Goal: Task Accomplishment & Management: Manage account settings

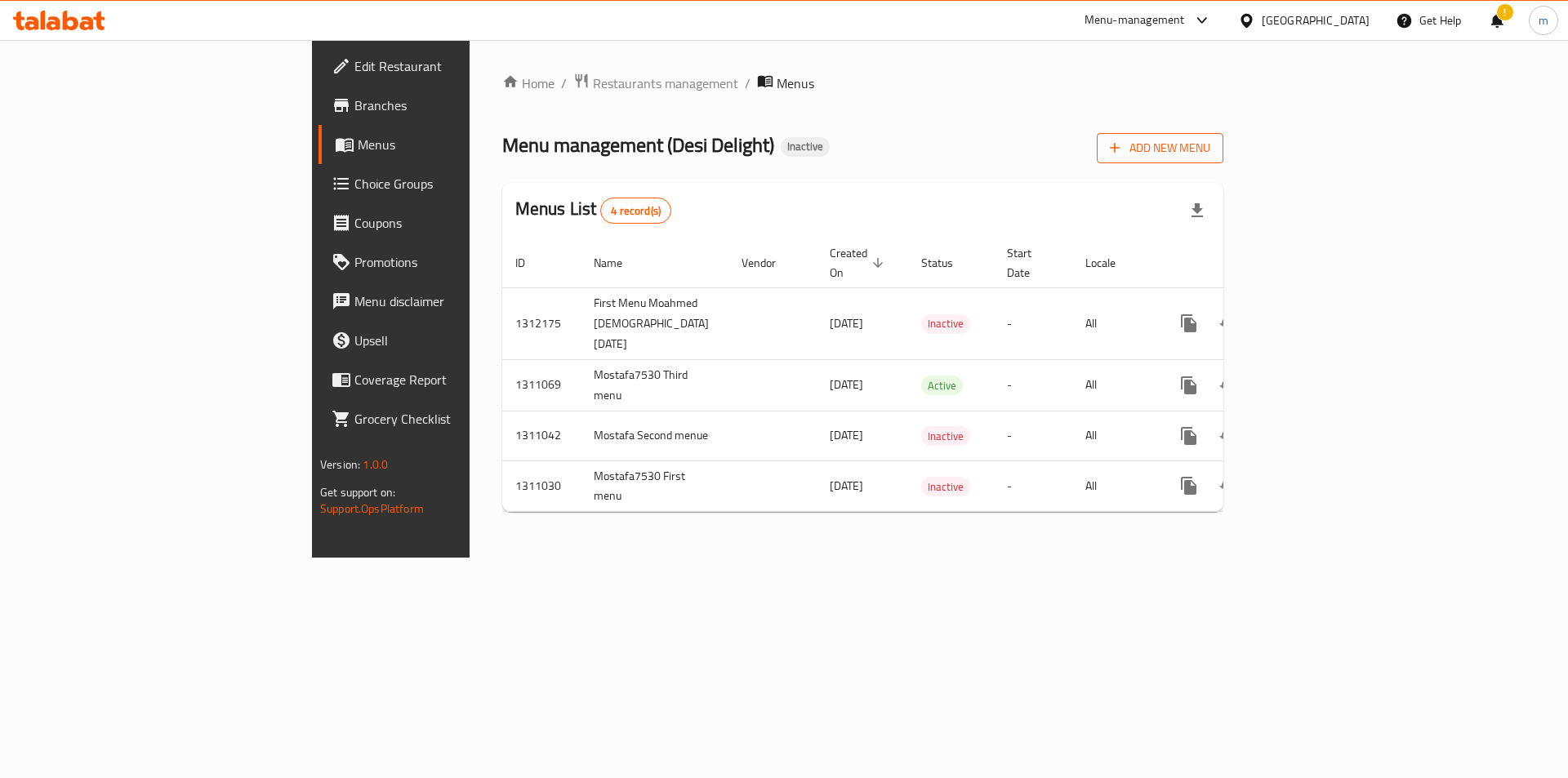
click at [1210, 146] on span "Add New Menu" at bounding box center [1159, 148] width 100 height 20
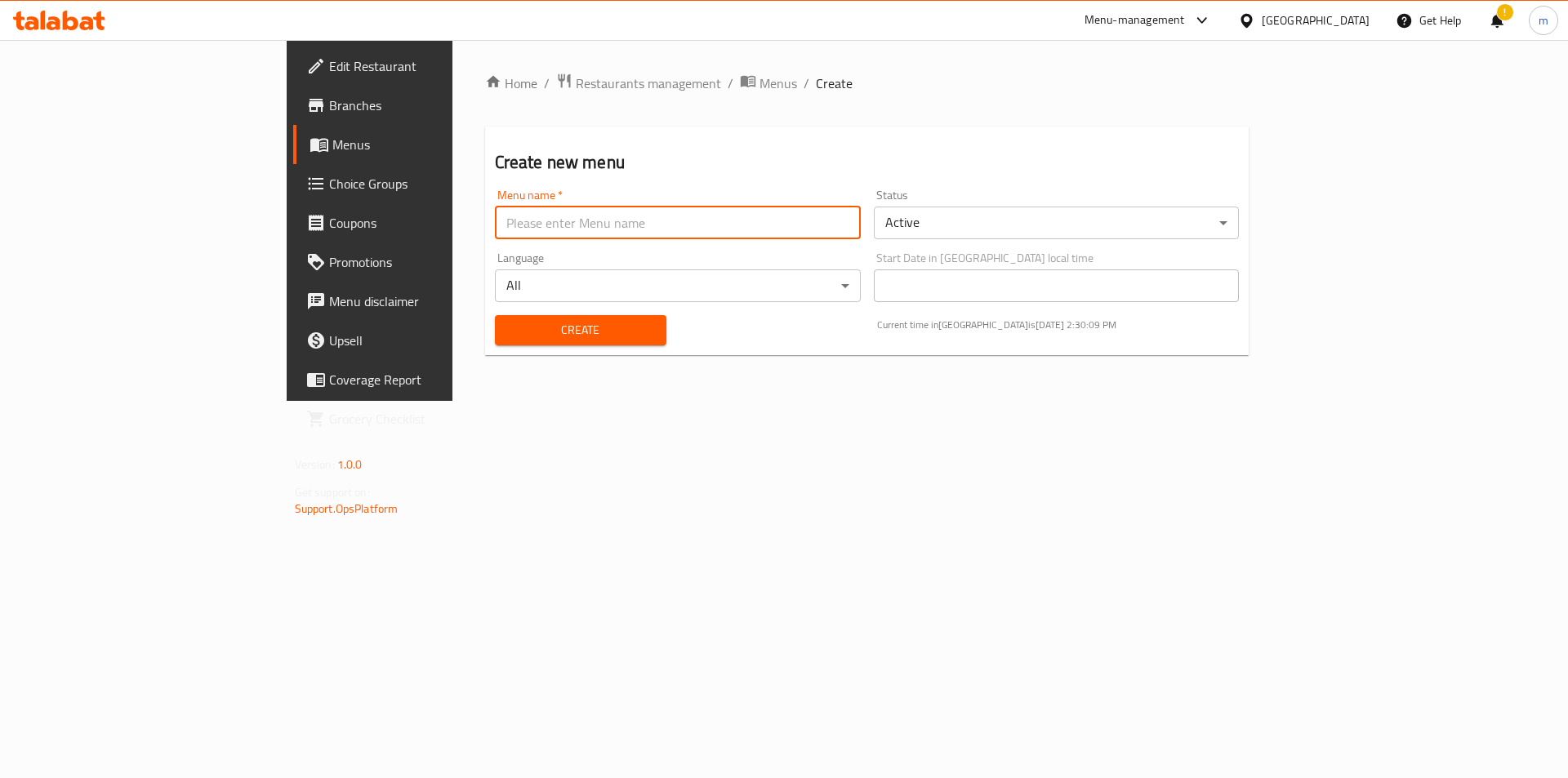
click at [589, 232] on input "text" at bounding box center [678, 223] width 366 height 32
type input "Second Menu"
click at [332, 149] on span "Menus" at bounding box center [433, 144] width 203 height 20
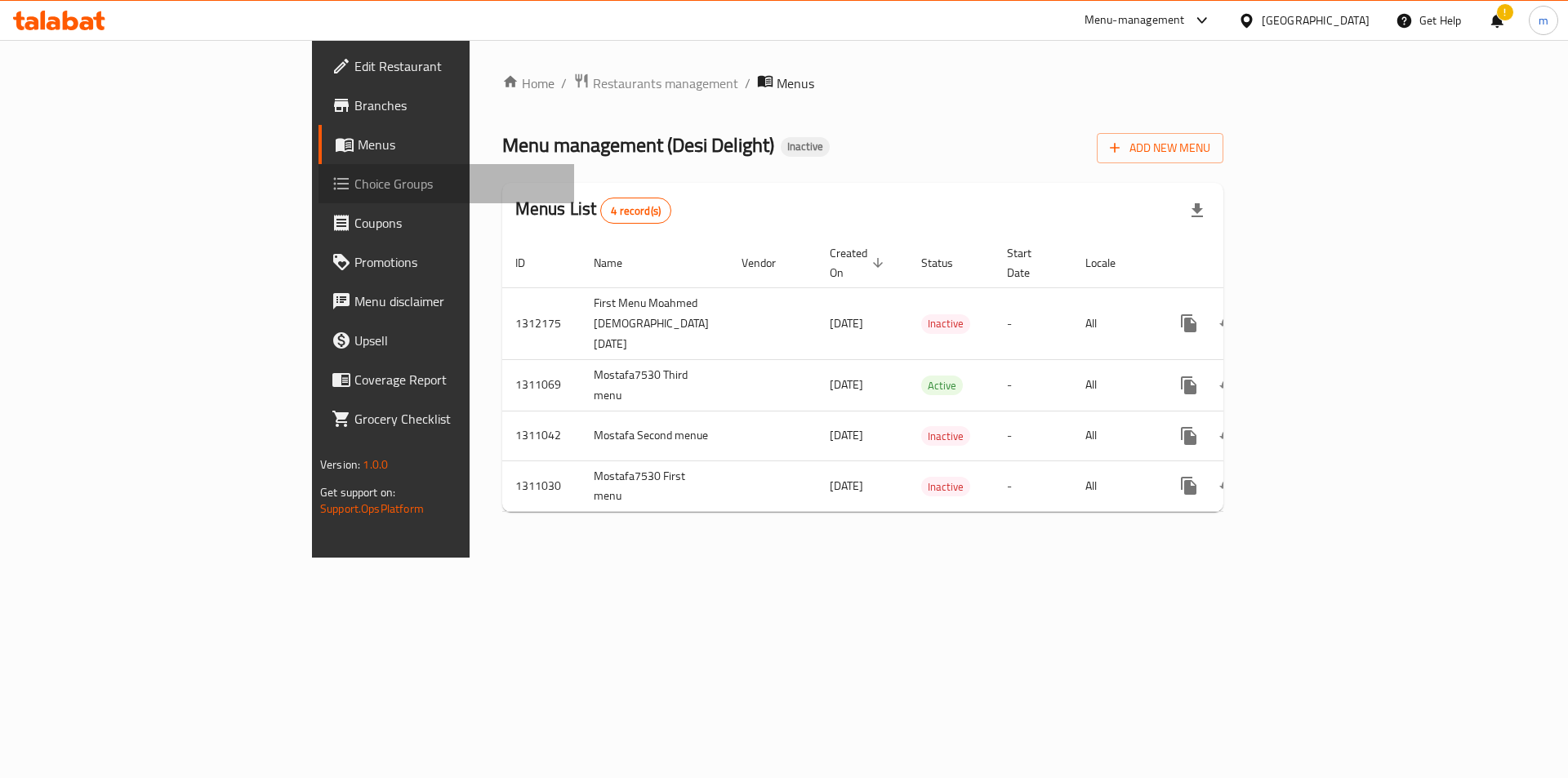
click at [354, 180] on span "Choice Groups" at bounding box center [457, 183] width 206 height 20
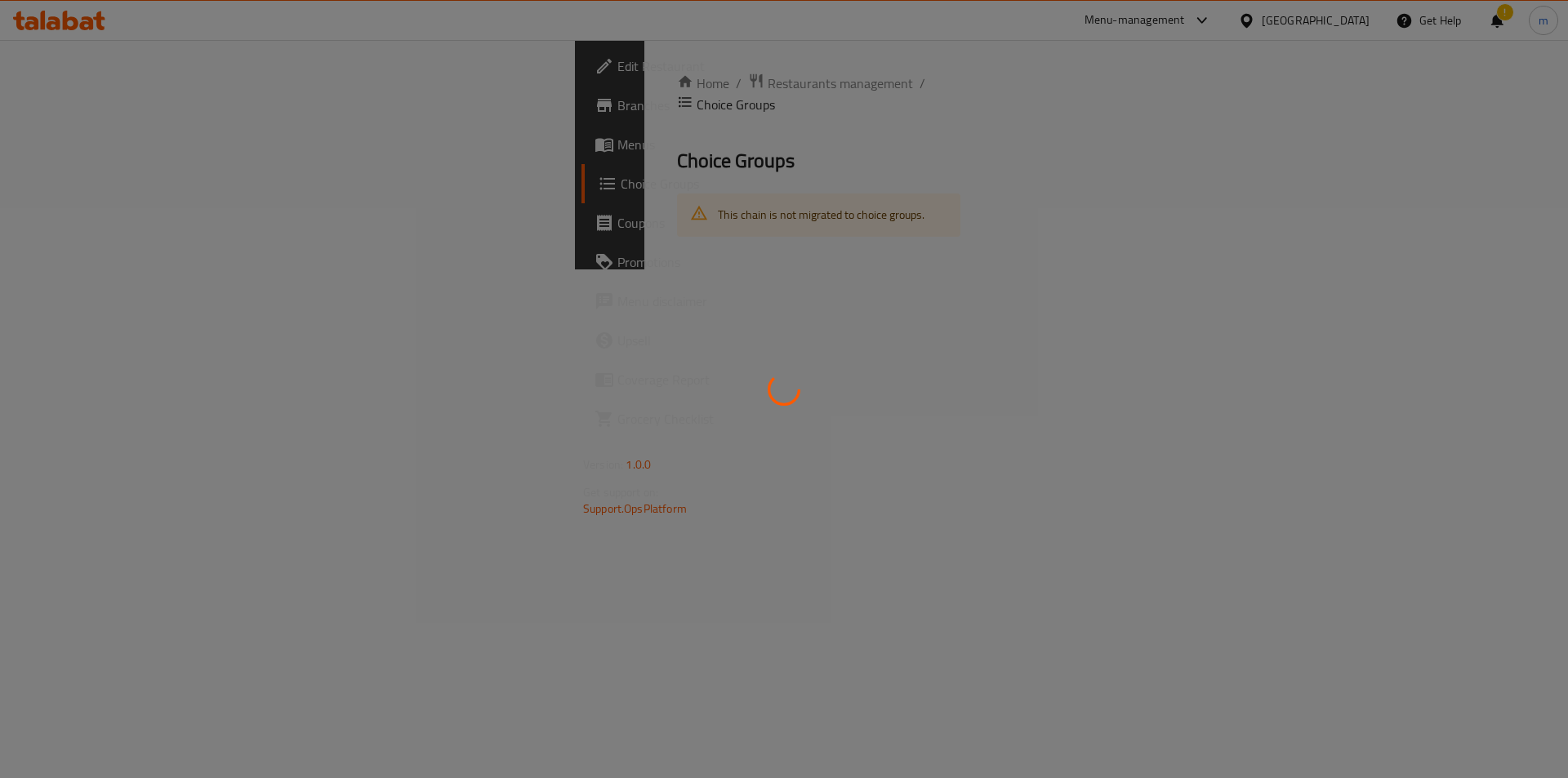
click at [118, 152] on div at bounding box center [784, 389] width 1568 height 778
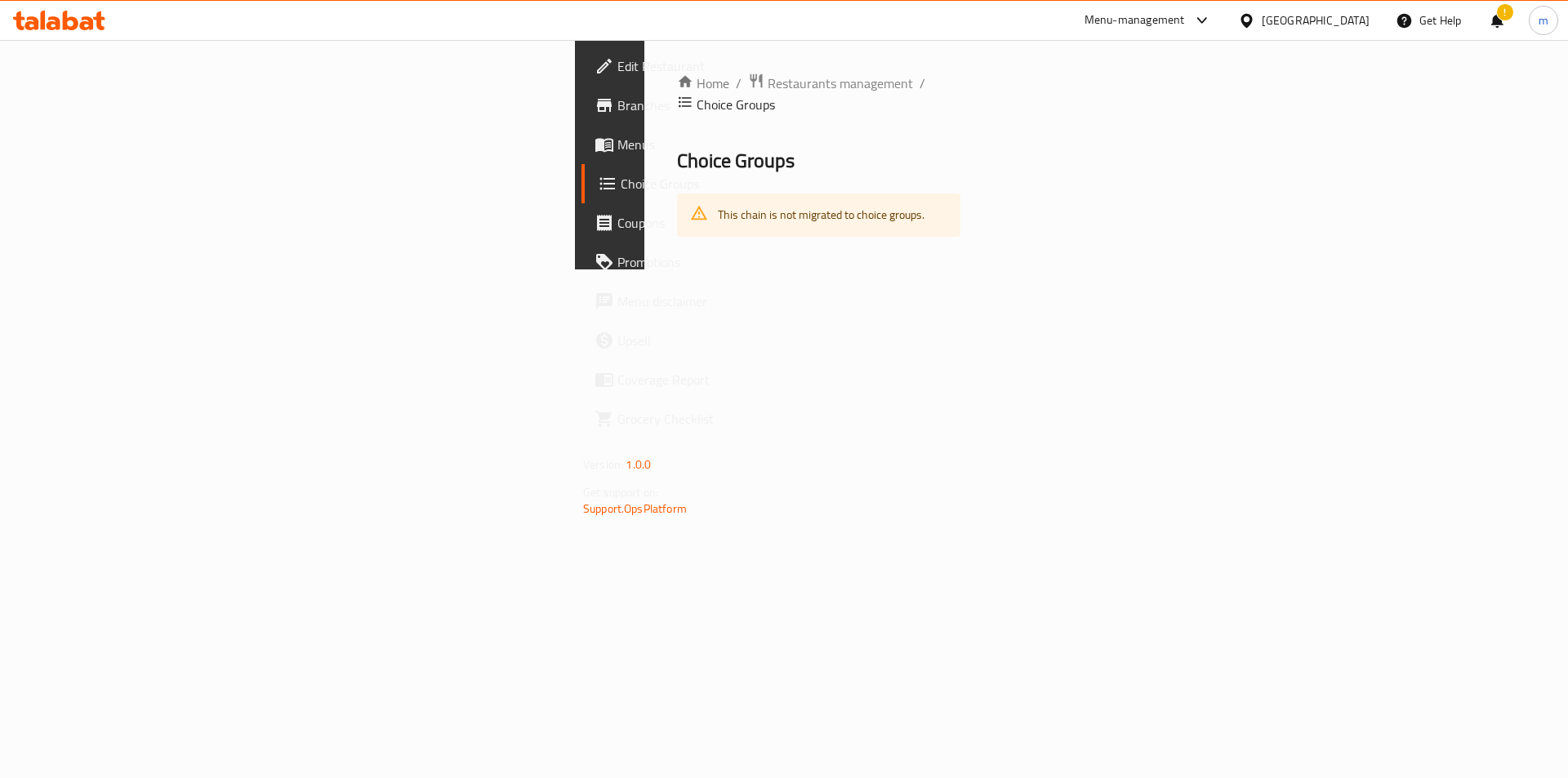
click at [618, 149] on span "Menus" at bounding box center [720, 144] width 206 height 20
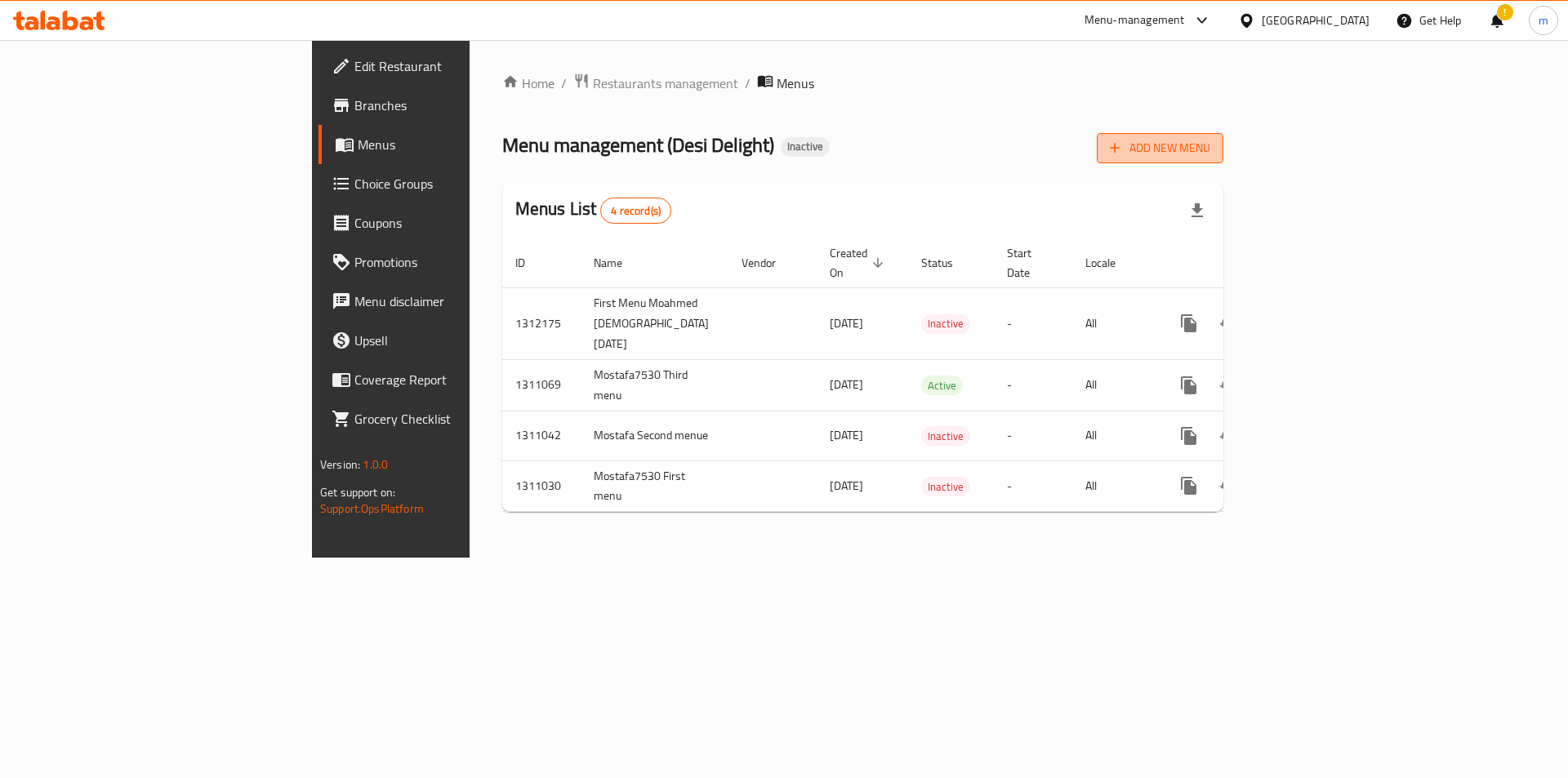
click at [1210, 142] on span "Add New Menu" at bounding box center [1159, 148] width 100 height 20
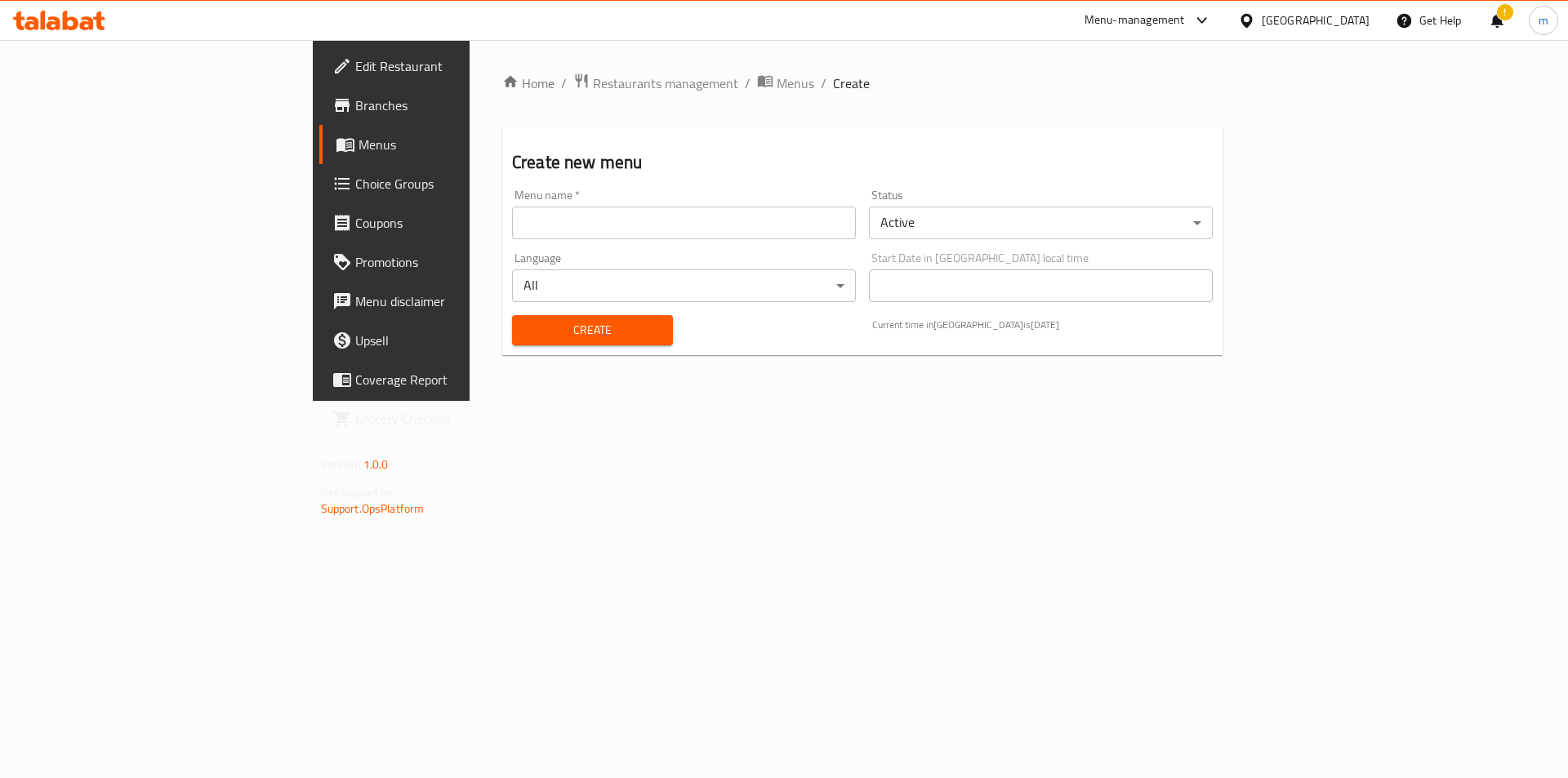
click at [512, 232] on input "text" at bounding box center [684, 223] width 344 height 32
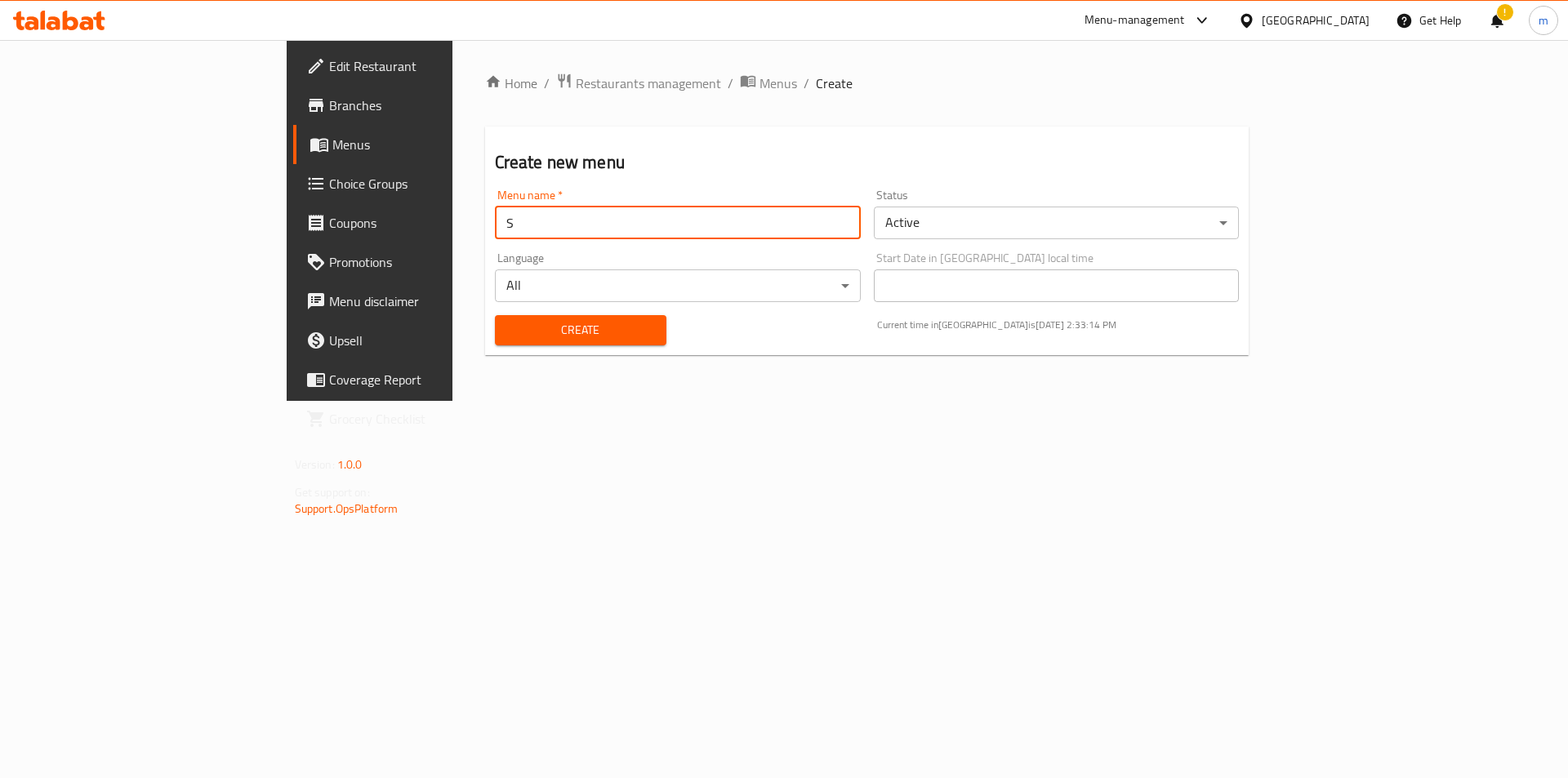
click at [495, 220] on input "S" at bounding box center [678, 223] width 366 height 32
type input "Second Menu [PERSON_NAME][DEMOGRAPHIC_DATA] [DATE]"
click at [929, 228] on body "​ Menu-management United Arab Emirates Get Help ! m Edit Restaurant Branches Me…" at bounding box center [784, 409] width 1568 height 738
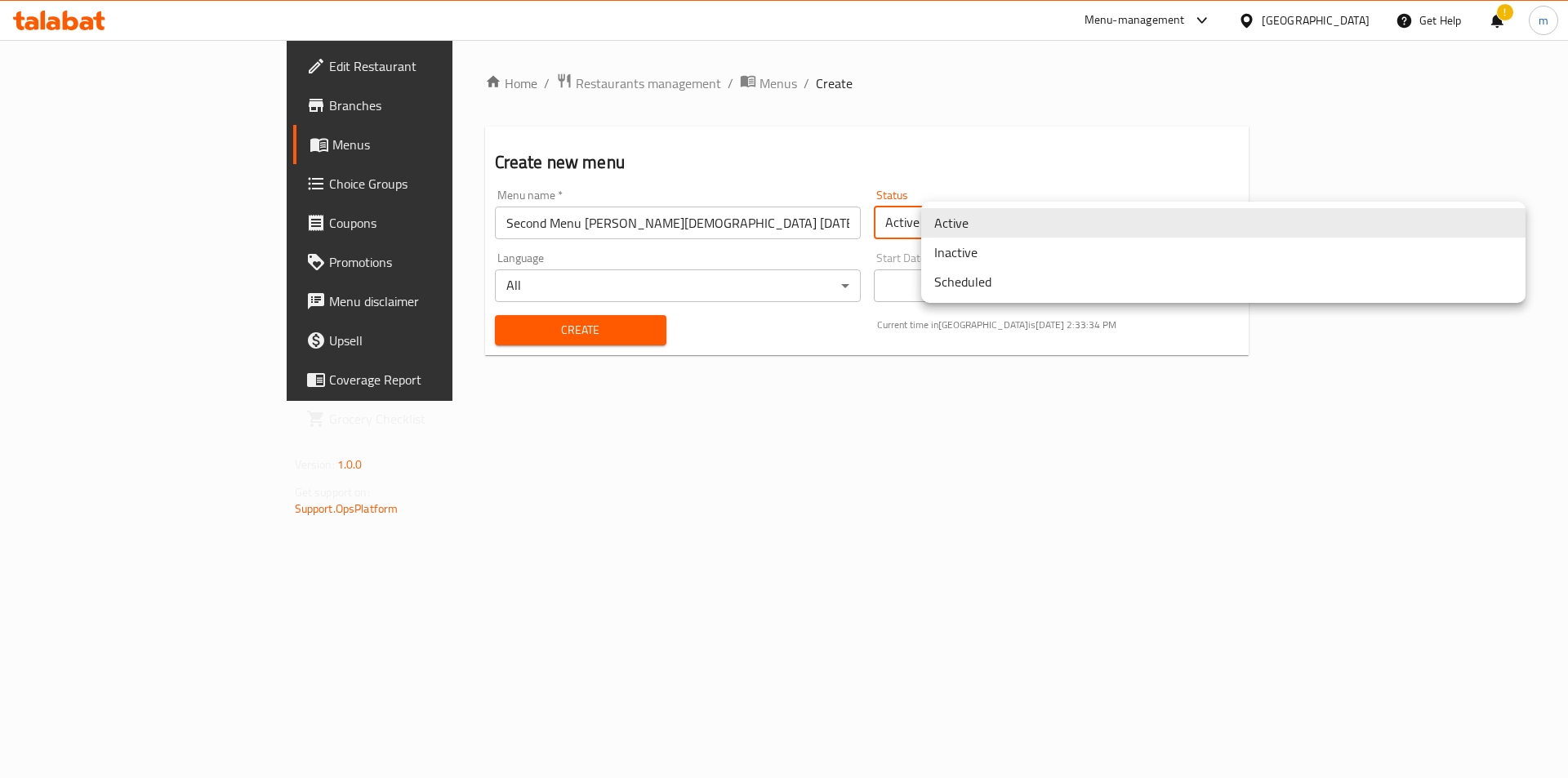
click at [980, 257] on li "Inactive" at bounding box center [1222, 252] width 604 height 30
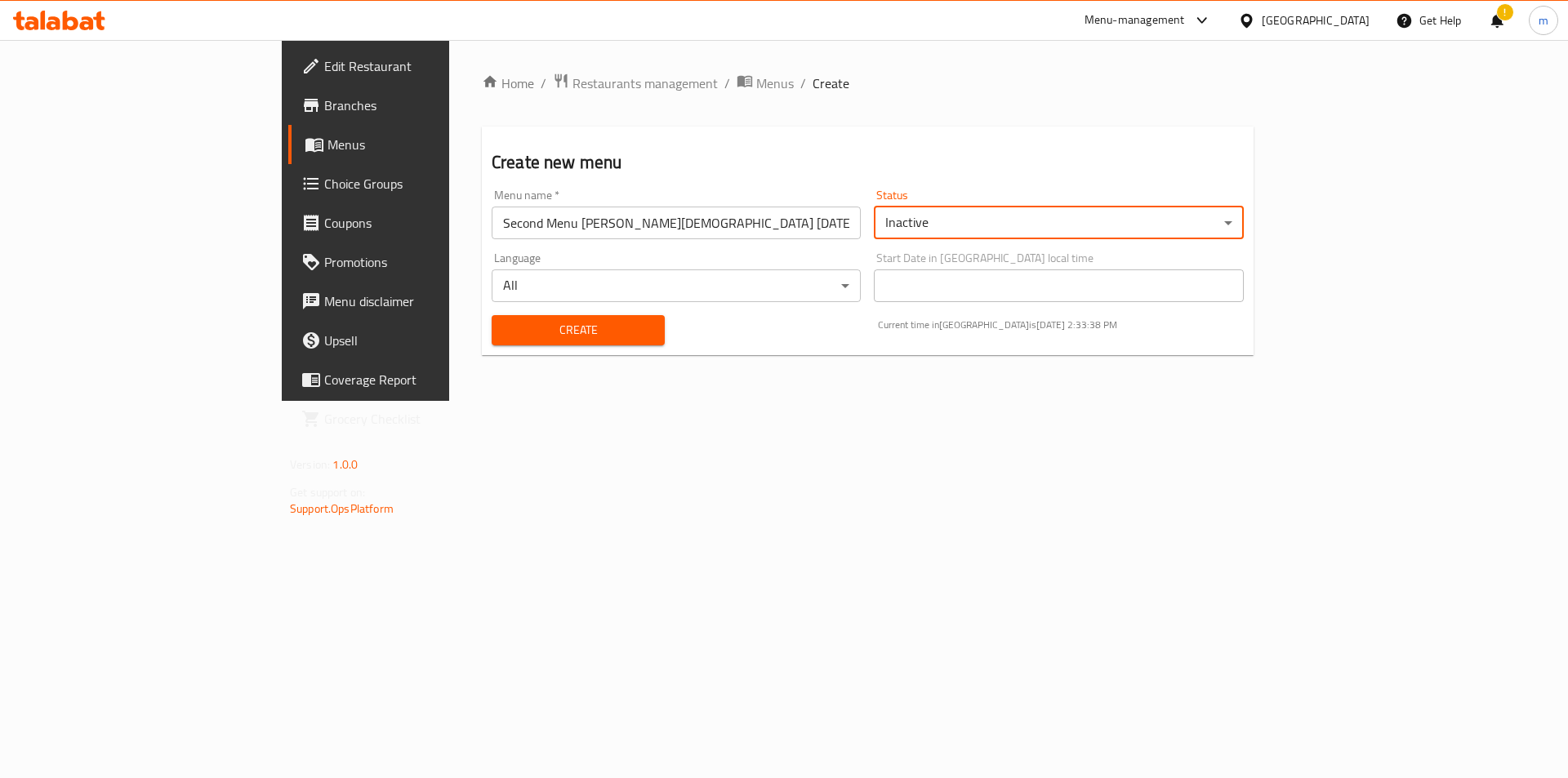
click at [525, 322] on span "Create" at bounding box center [578, 330] width 147 height 20
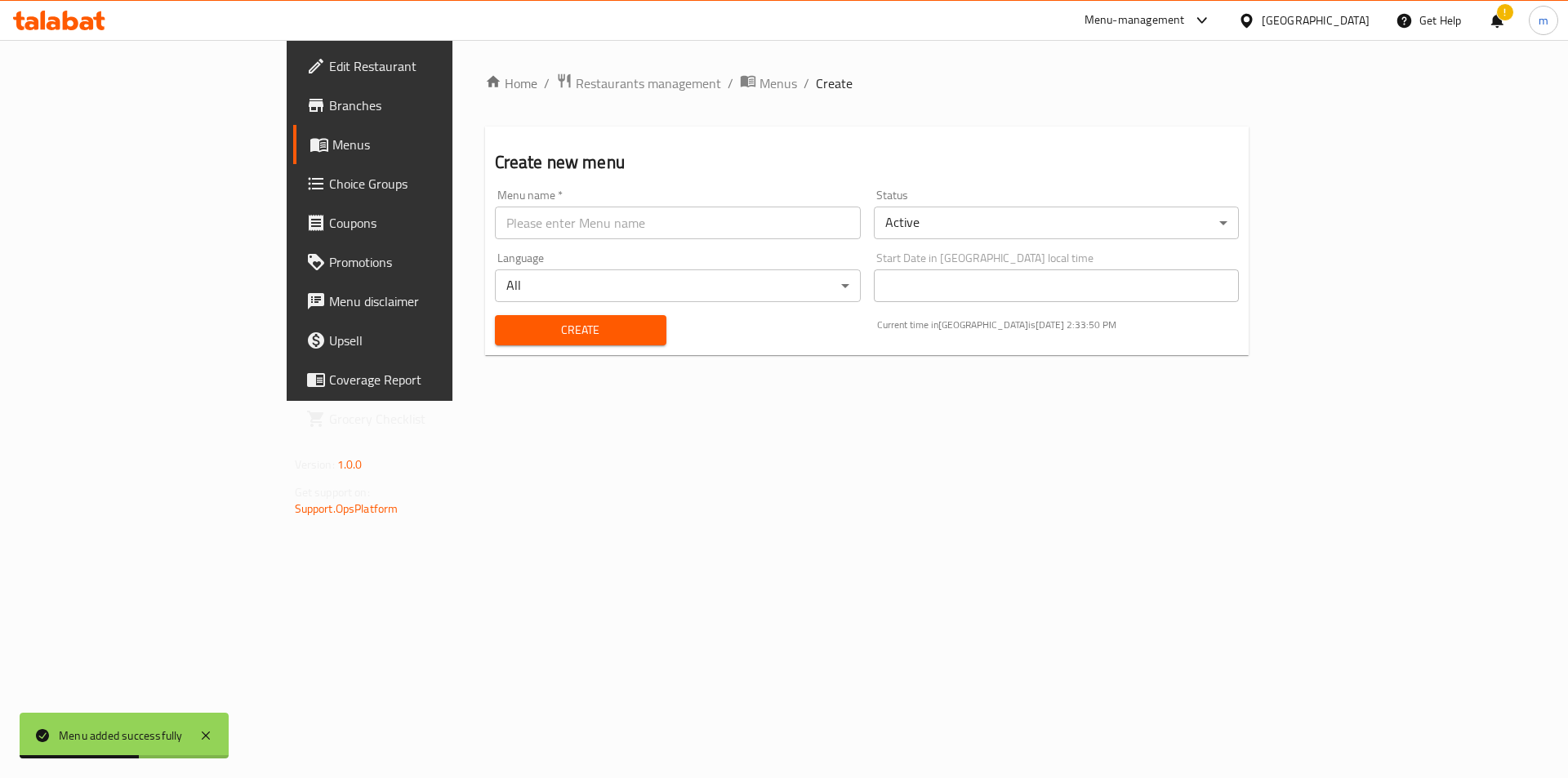
click at [332, 151] on span "Menus" at bounding box center [433, 144] width 203 height 20
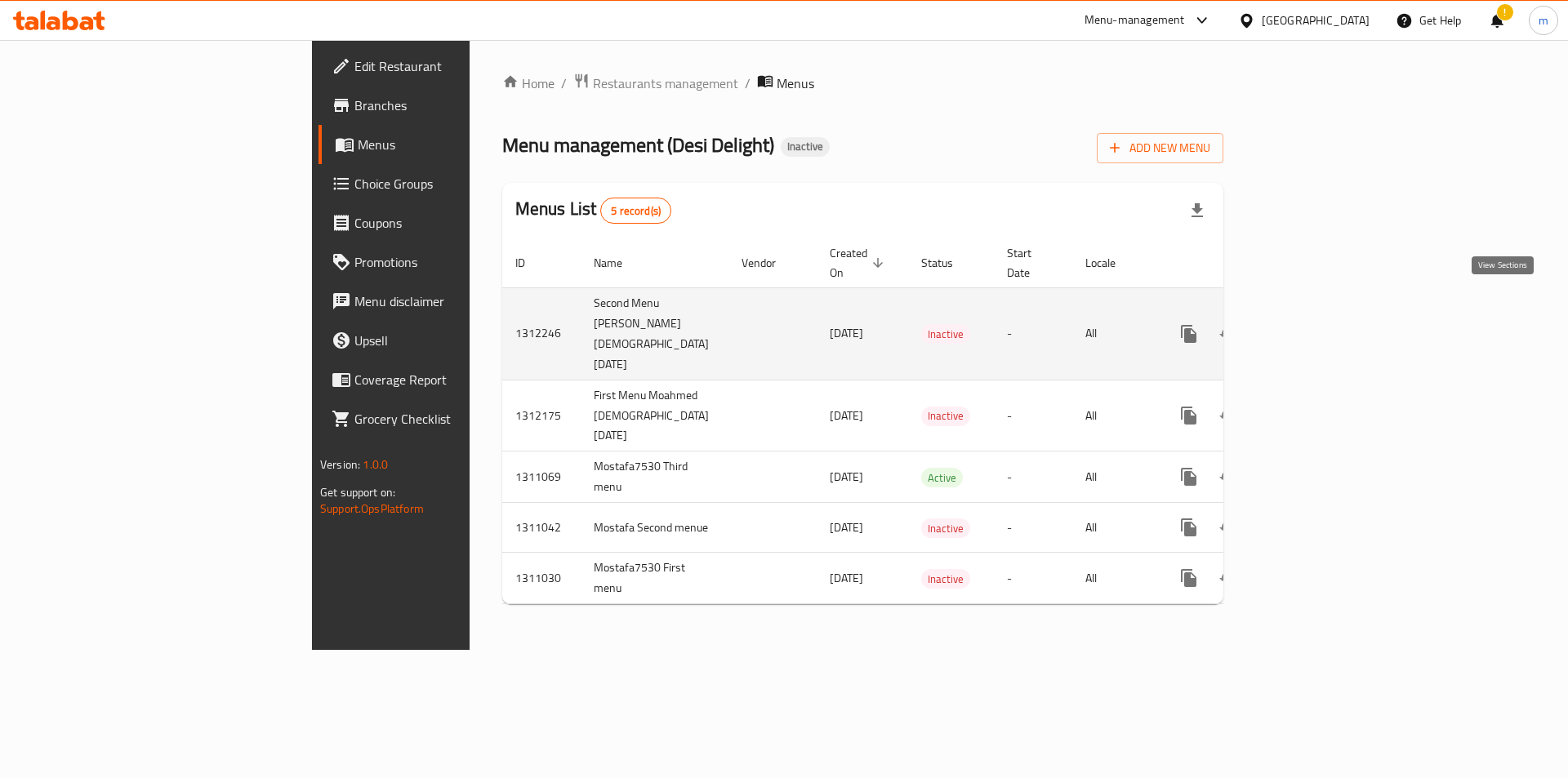
click at [1317, 324] on icon "enhanced table" at bounding box center [1306, 334] width 20 height 20
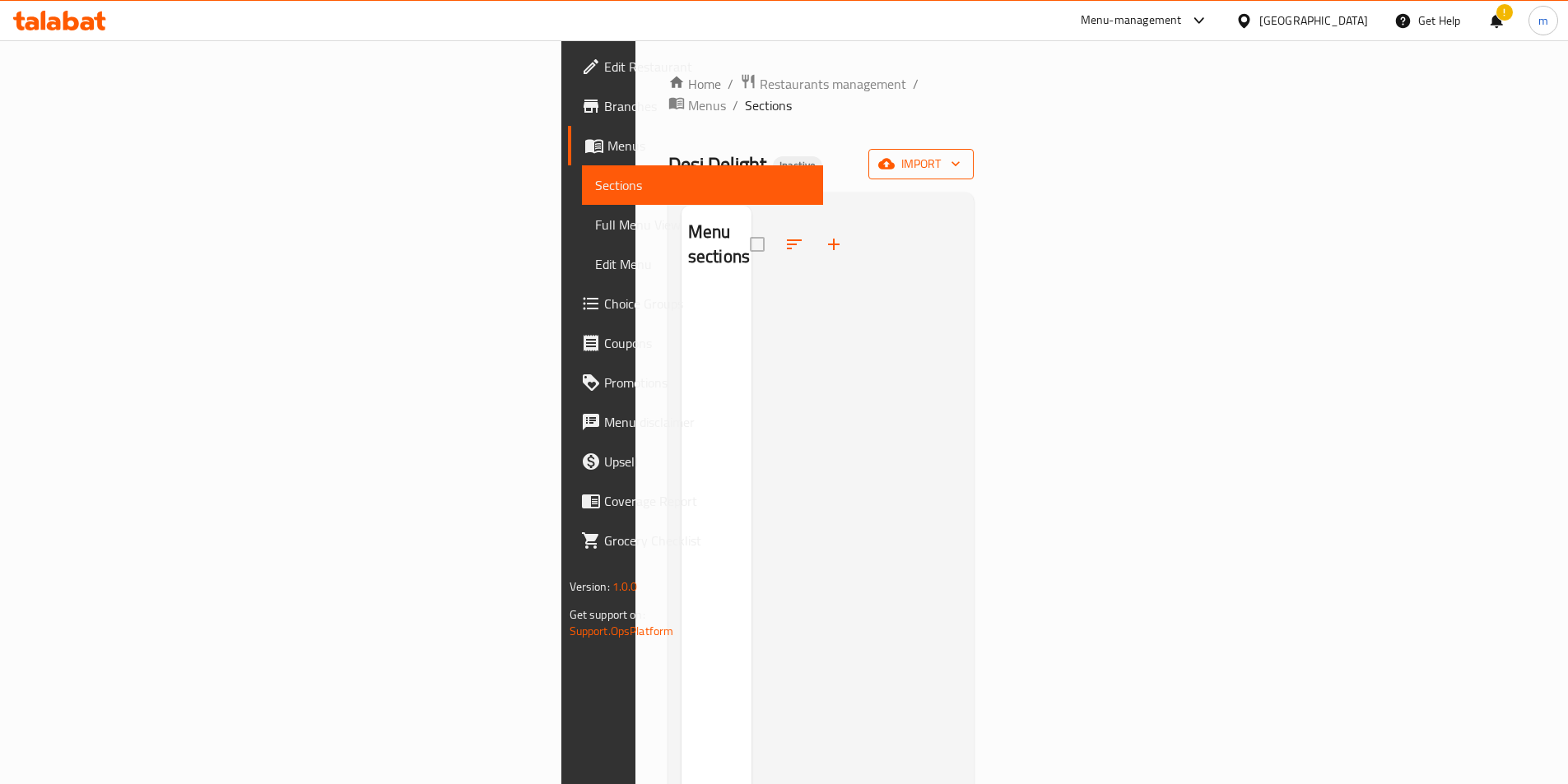
click at [961, 154] on span "import" at bounding box center [921, 164] width 79 height 21
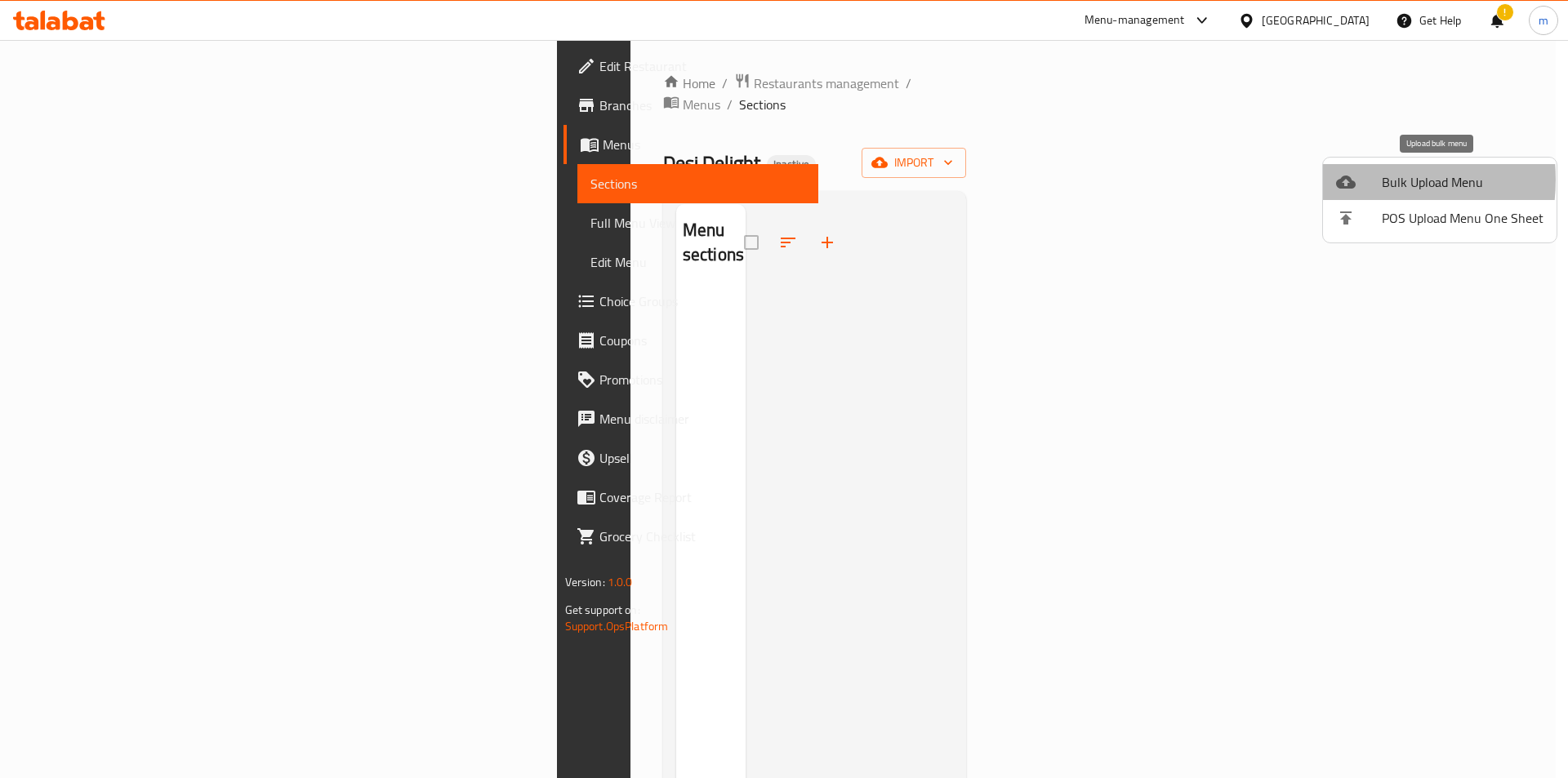
click at [1356, 179] on div at bounding box center [1359, 182] width 46 height 20
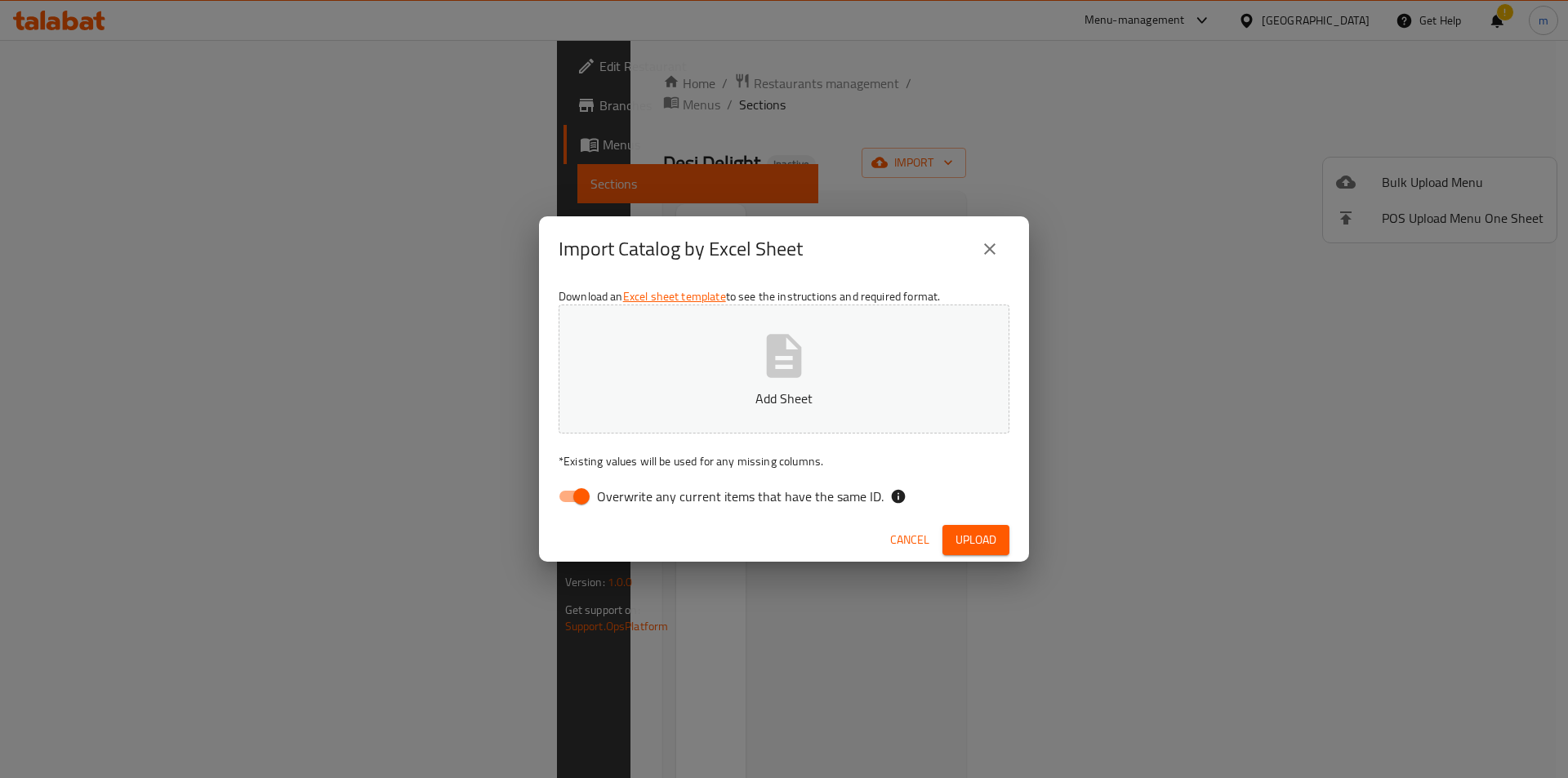
click at [661, 424] on button "Add Sheet" at bounding box center [784, 369] width 451 height 129
click at [571, 505] on input "Overwrite any current items that have the same ID." at bounding box center [582, 496] width 93 height 31
checkbox input "false"
click at [970, 535] on span "Upload" at bounding box center [976, 540] width 41 height 20
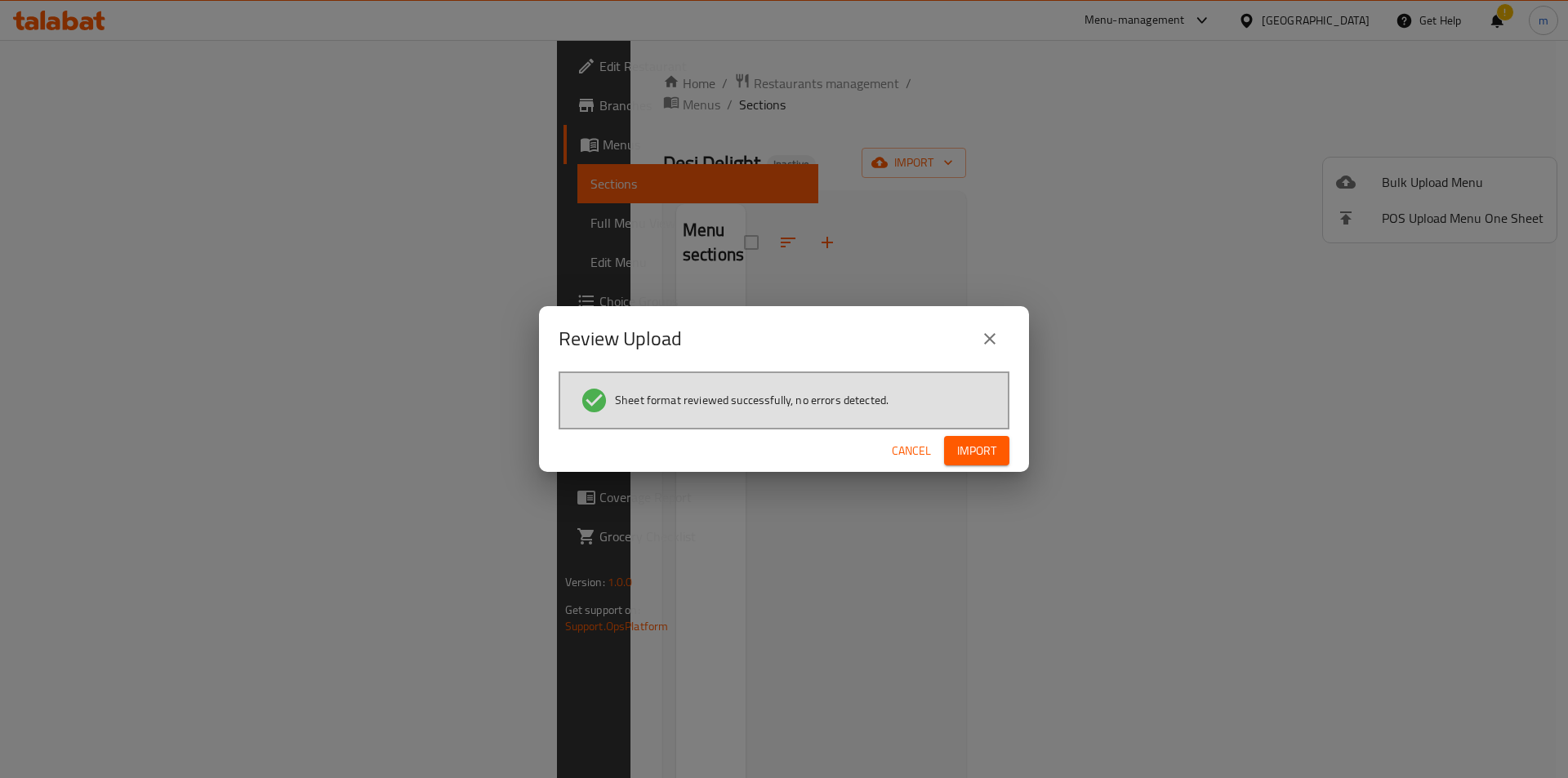
click at [978, 458] on span "Import" at bounding box center [977, 451] width 39 height 20
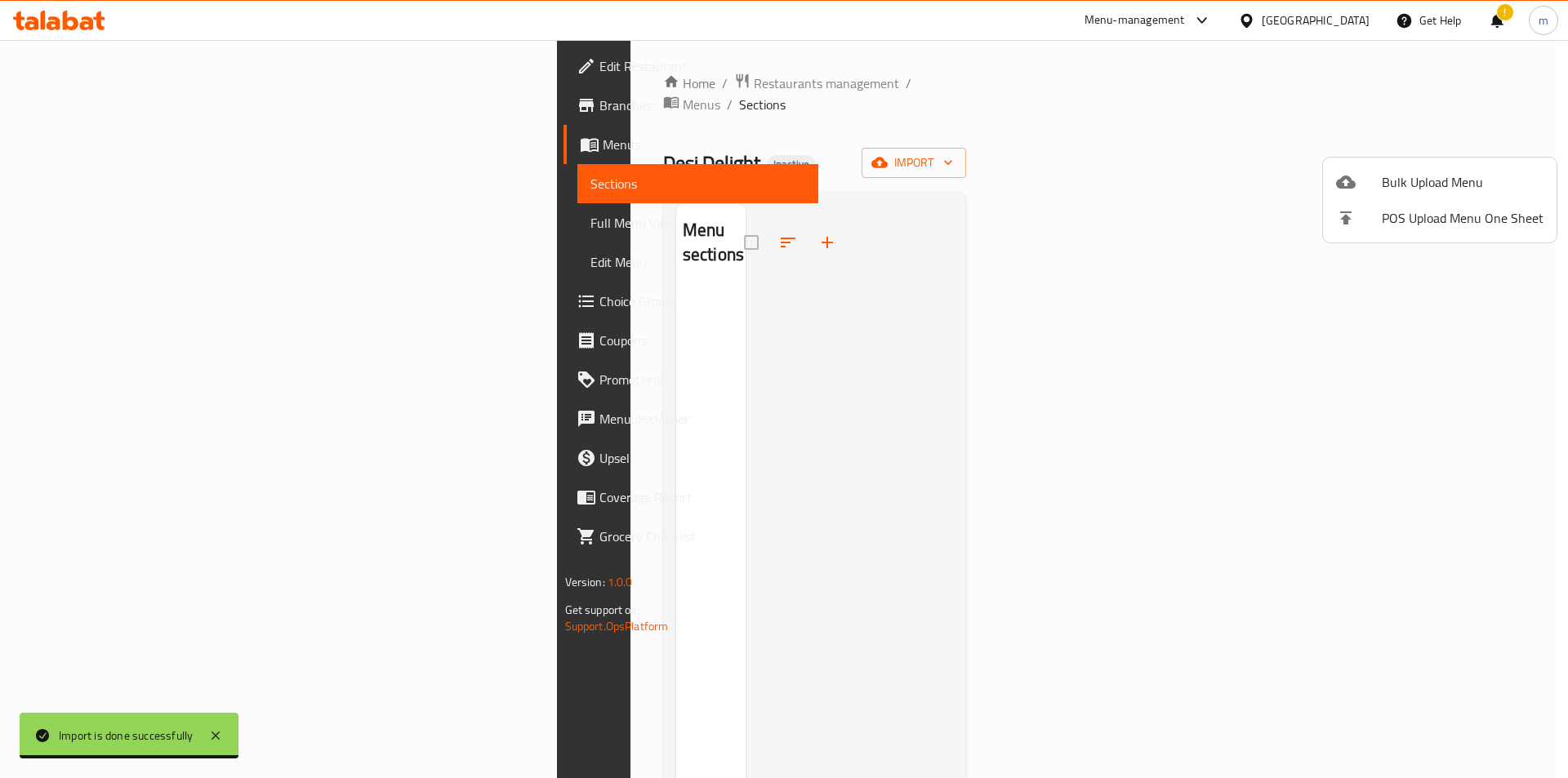
click at [1169, 162] on div at bounding box center [784, 389] width 1568 height 778
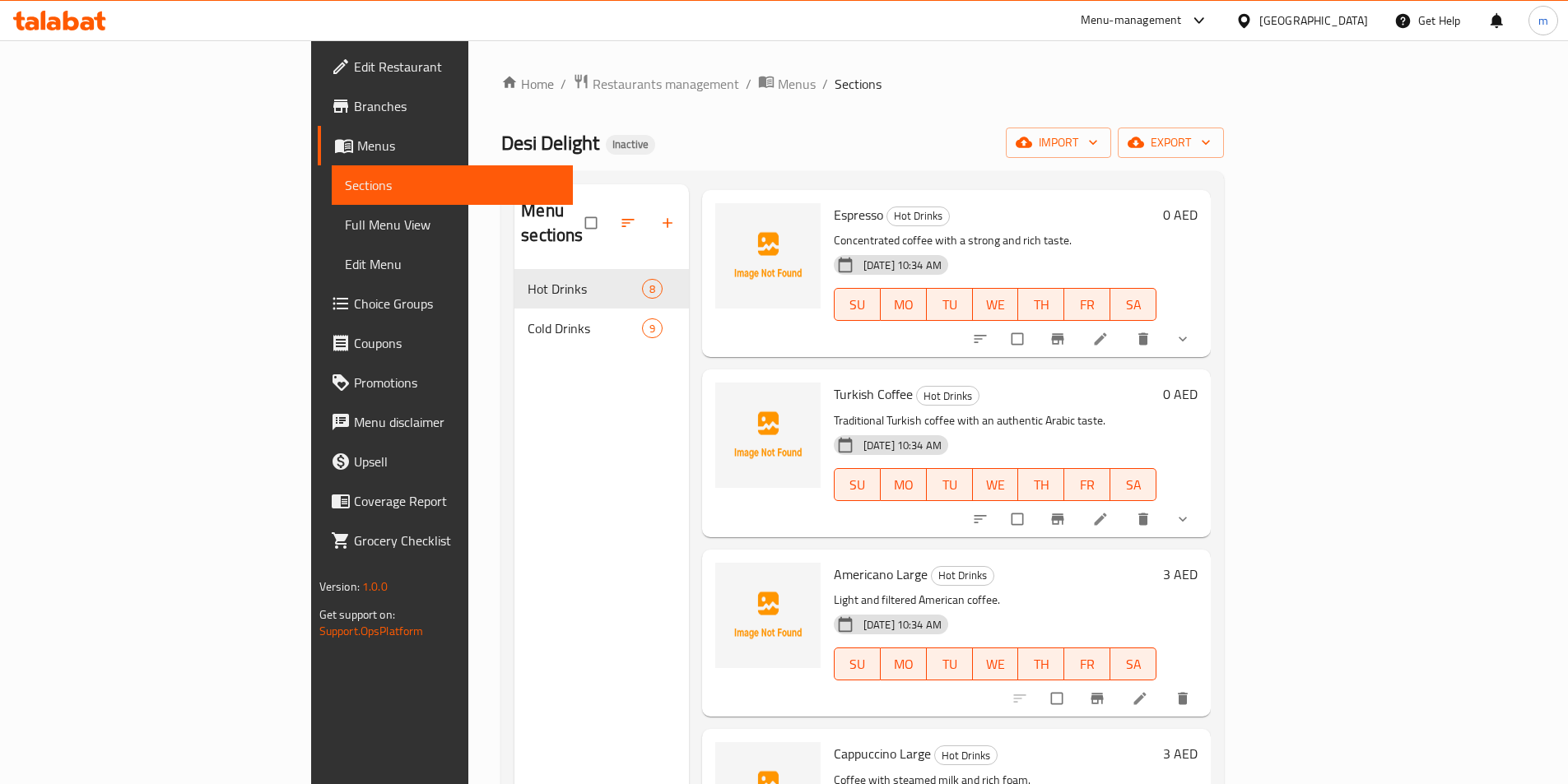
scroll to position [164, 0]
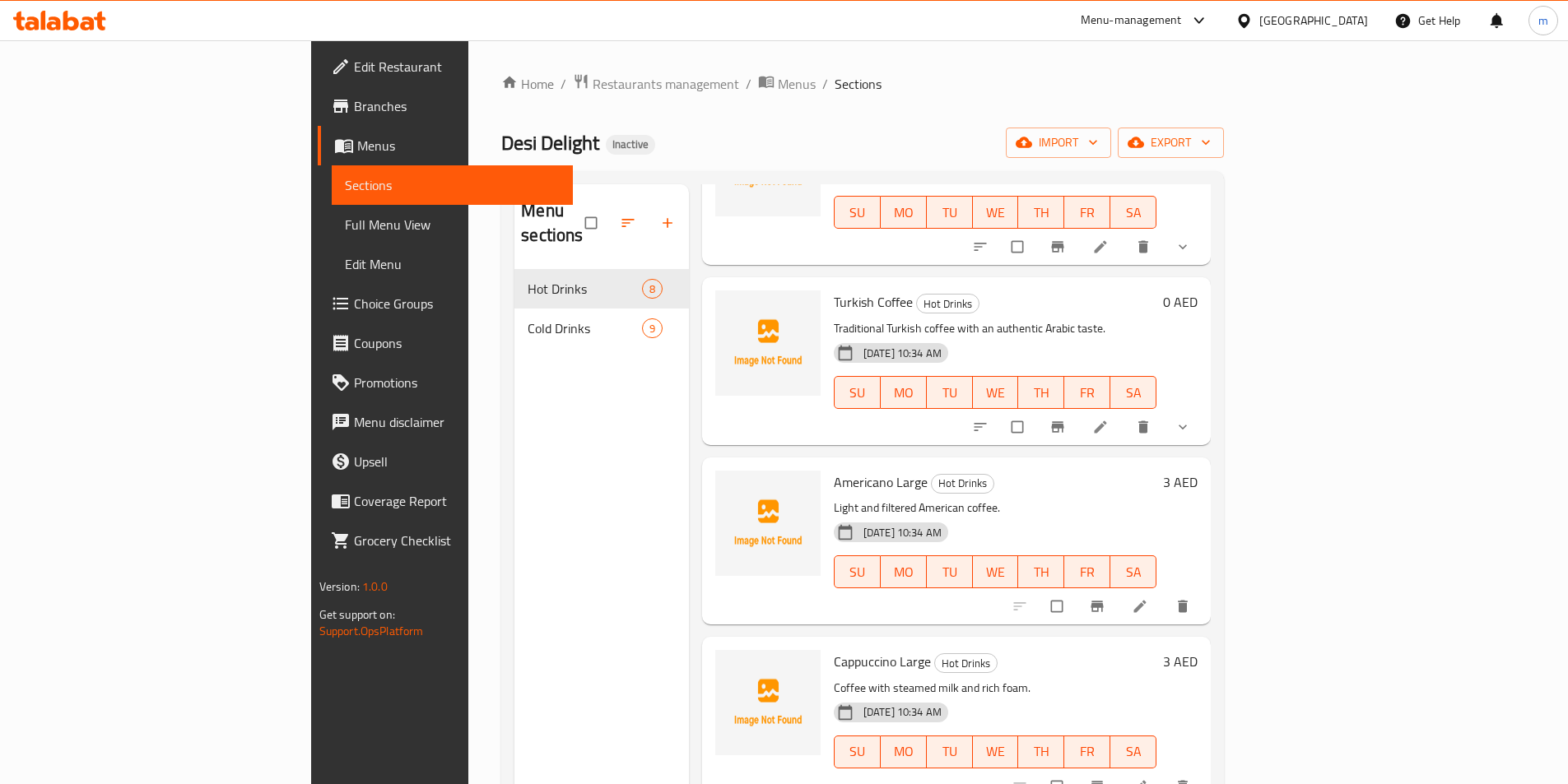
click at [345, 227] on span "Full Menu View" at bounding box center [452, 224] width 215 height 20
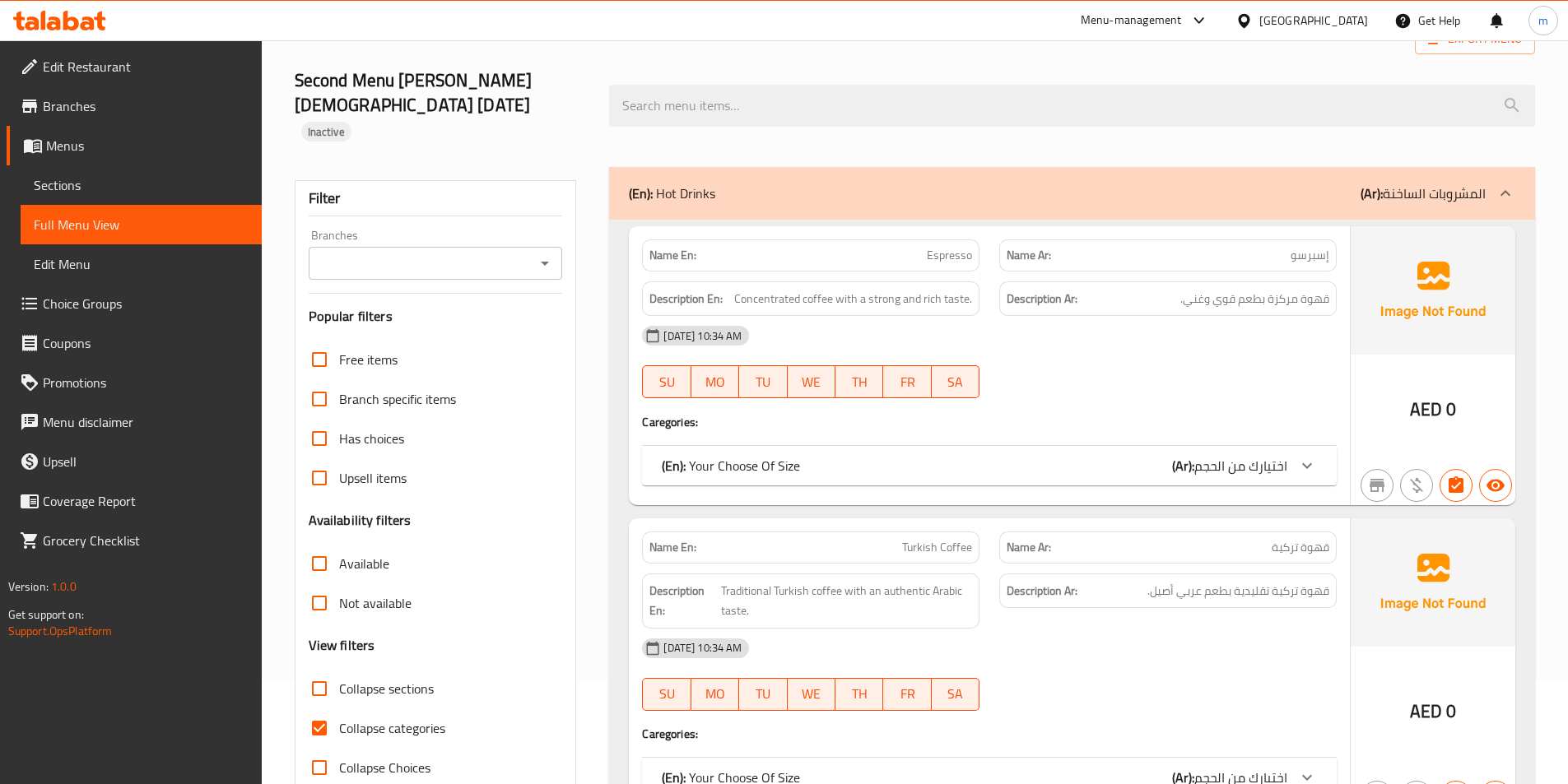
scroll to position [246, 0]
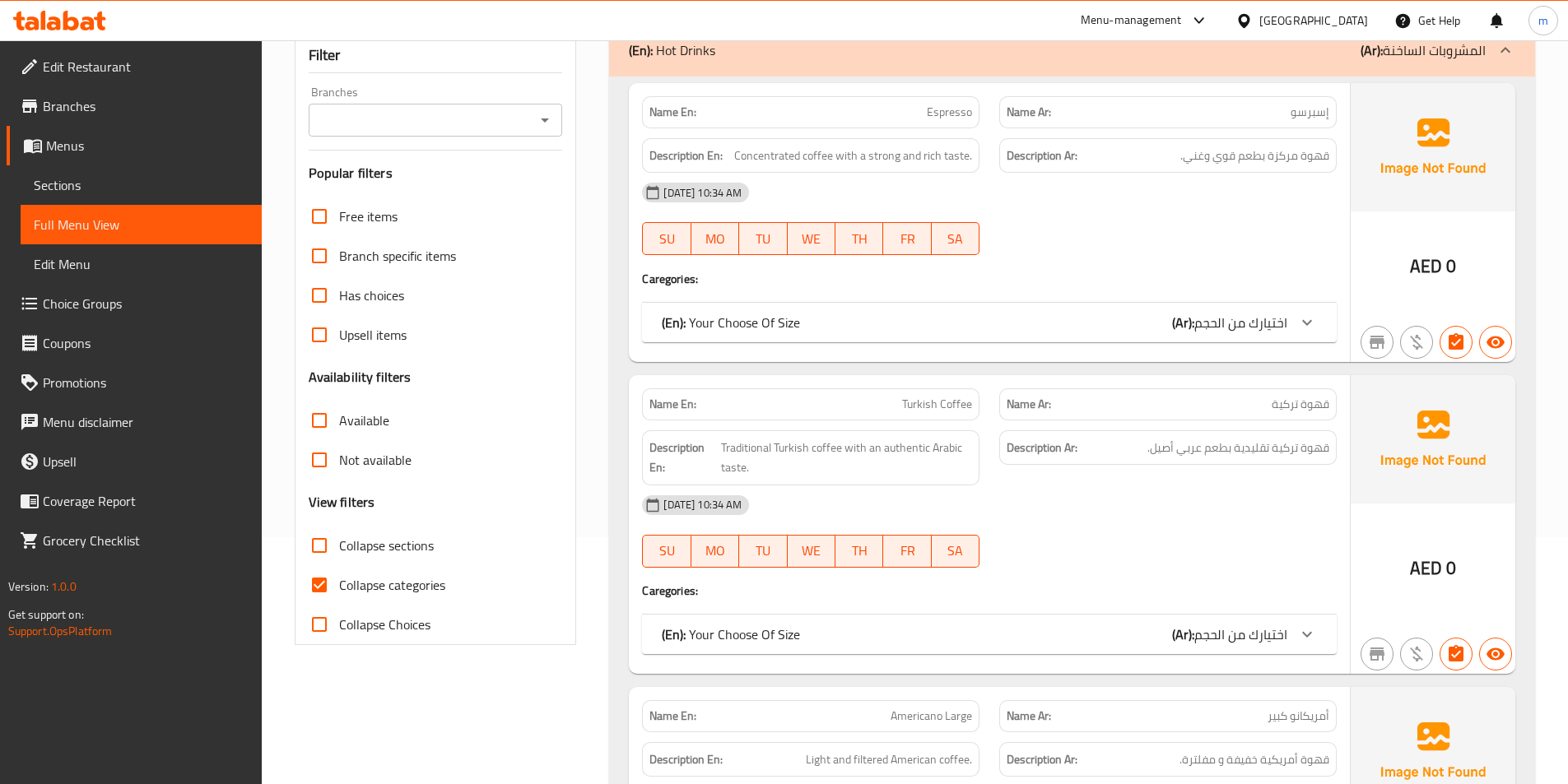
click at [393, 575] on span "Collapse categories" at bounding box center [392, 585] width 106 height 20
click at [339, 566] on input "Collapse categories" at bounding box center [319, 585] width 39 height 39
checkbox input "false"
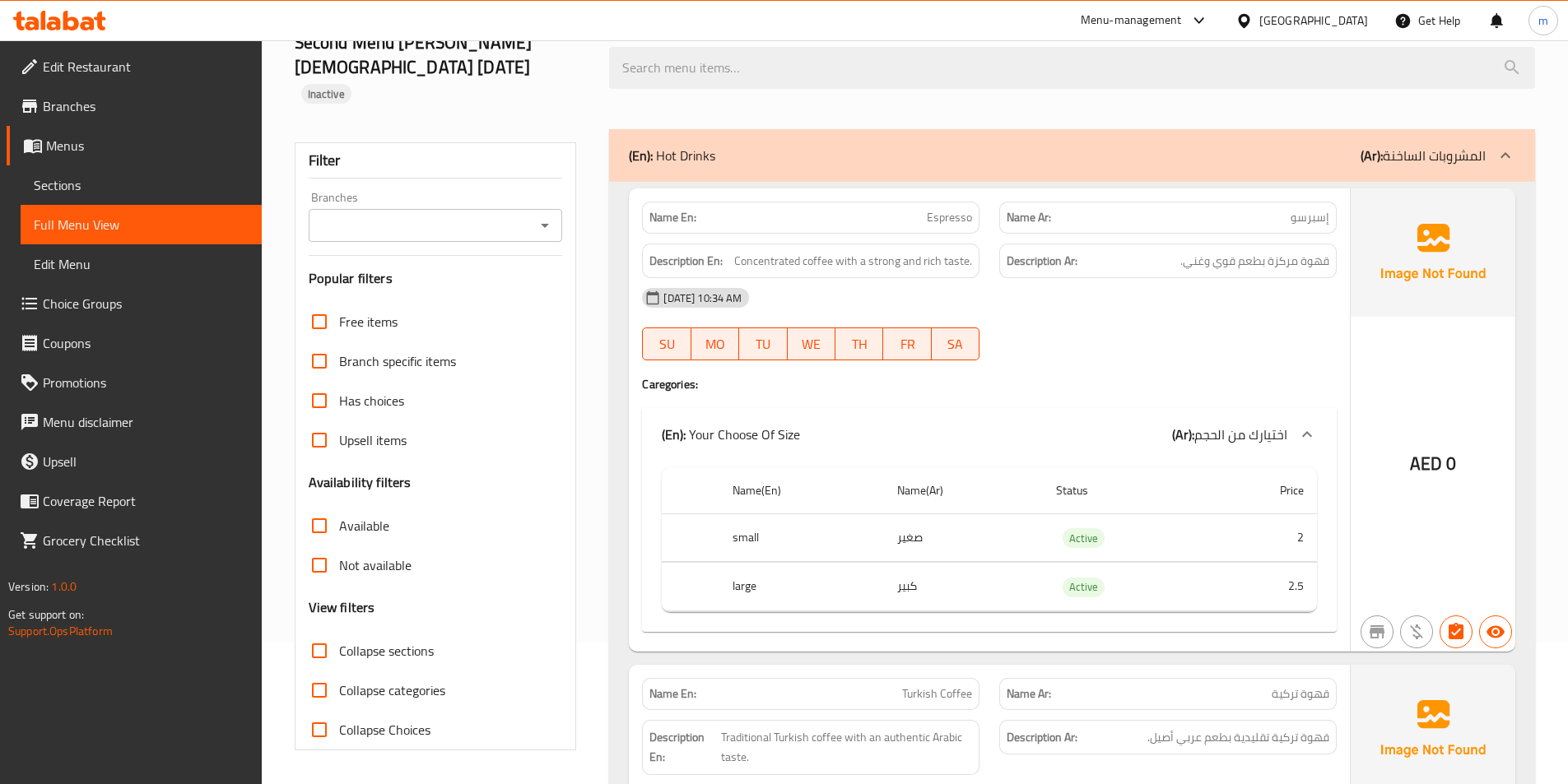
scroll to position [0, 0]
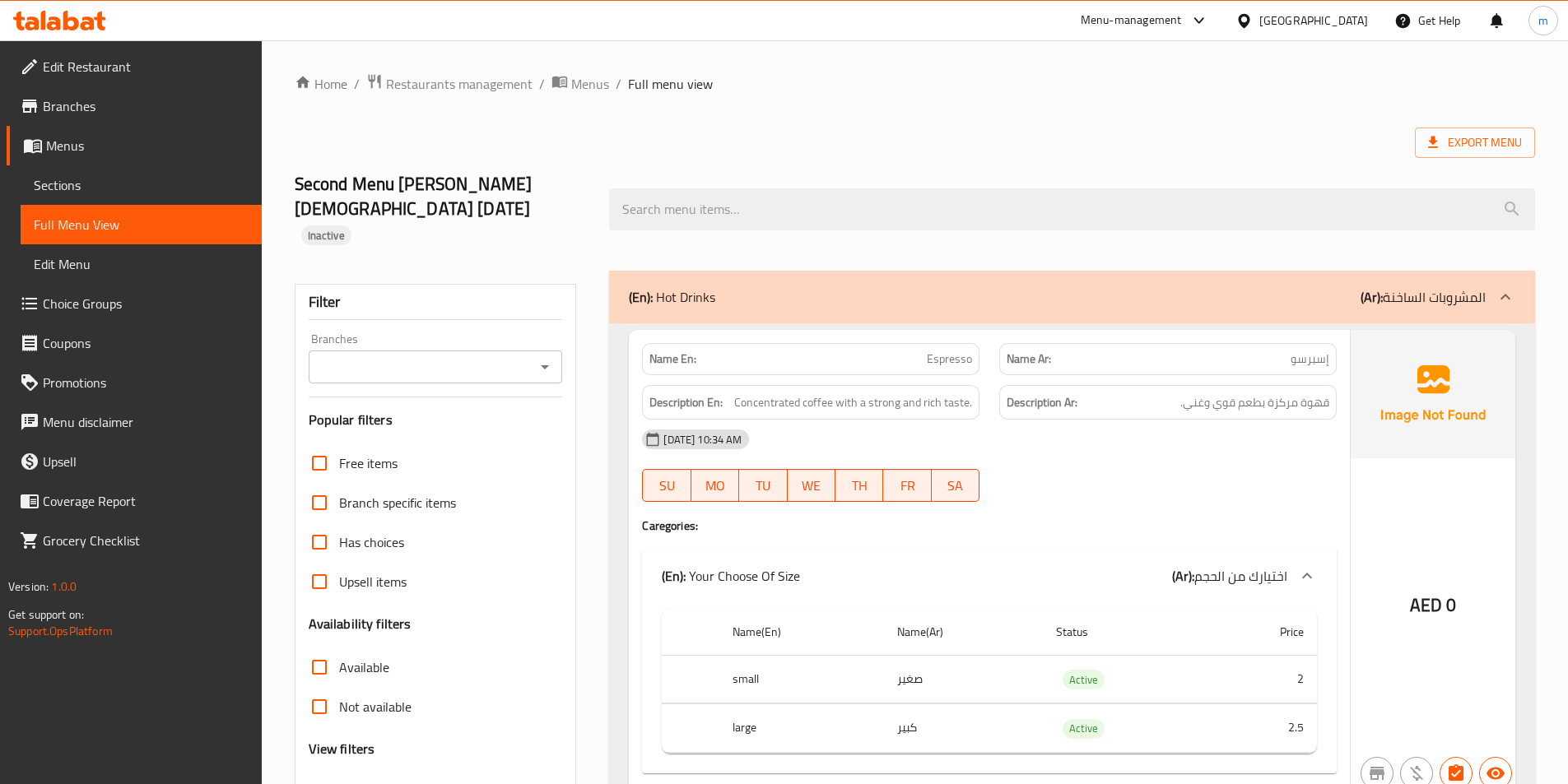
click at [376, 532] on span "Has choices" at bounding box center [372, 542] width 65 height 20
click at [339, 522] on input "Has choices" at bounding box center [319, 542] width 39 height 39
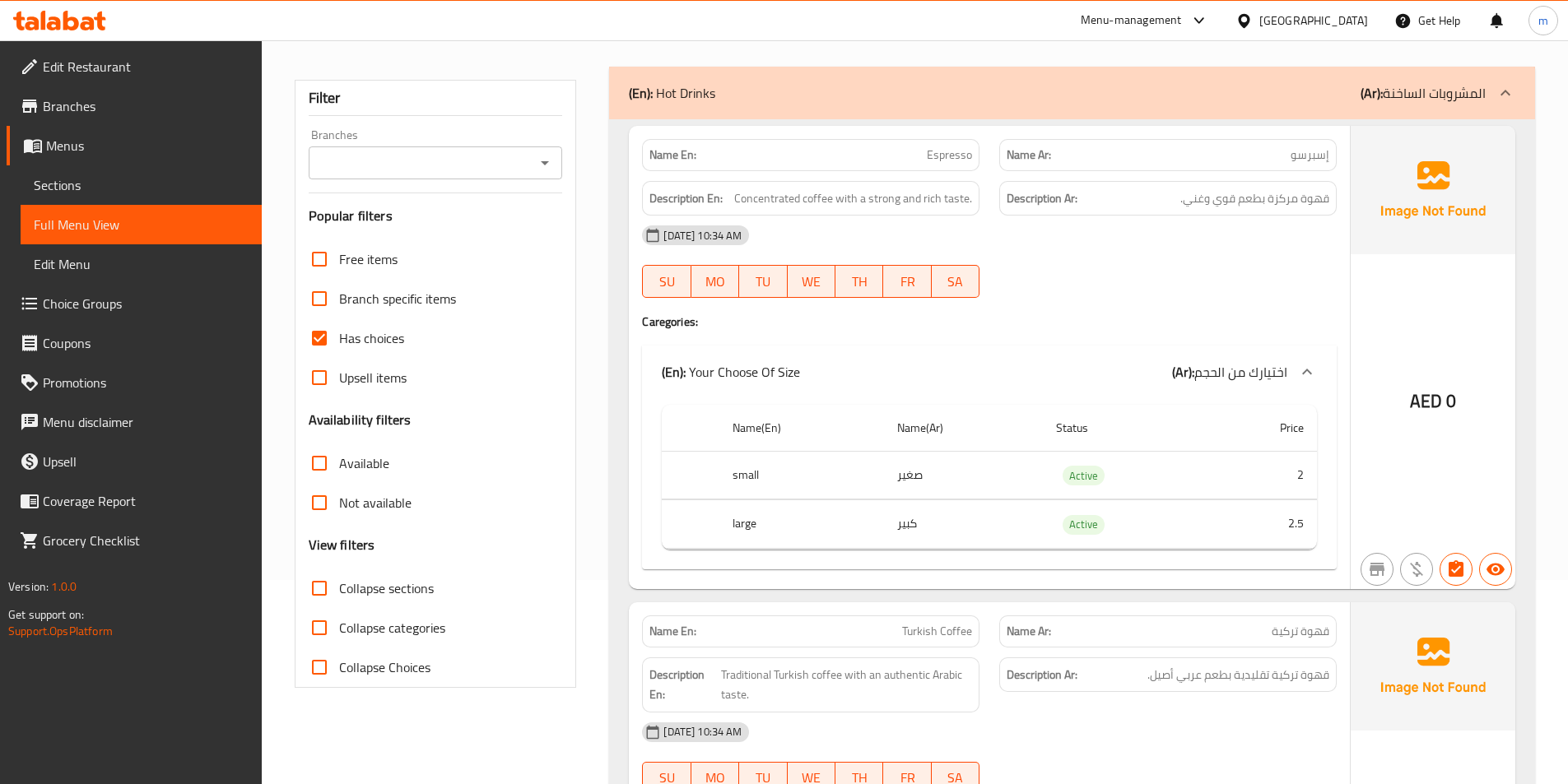
scroll to position [177, 0]
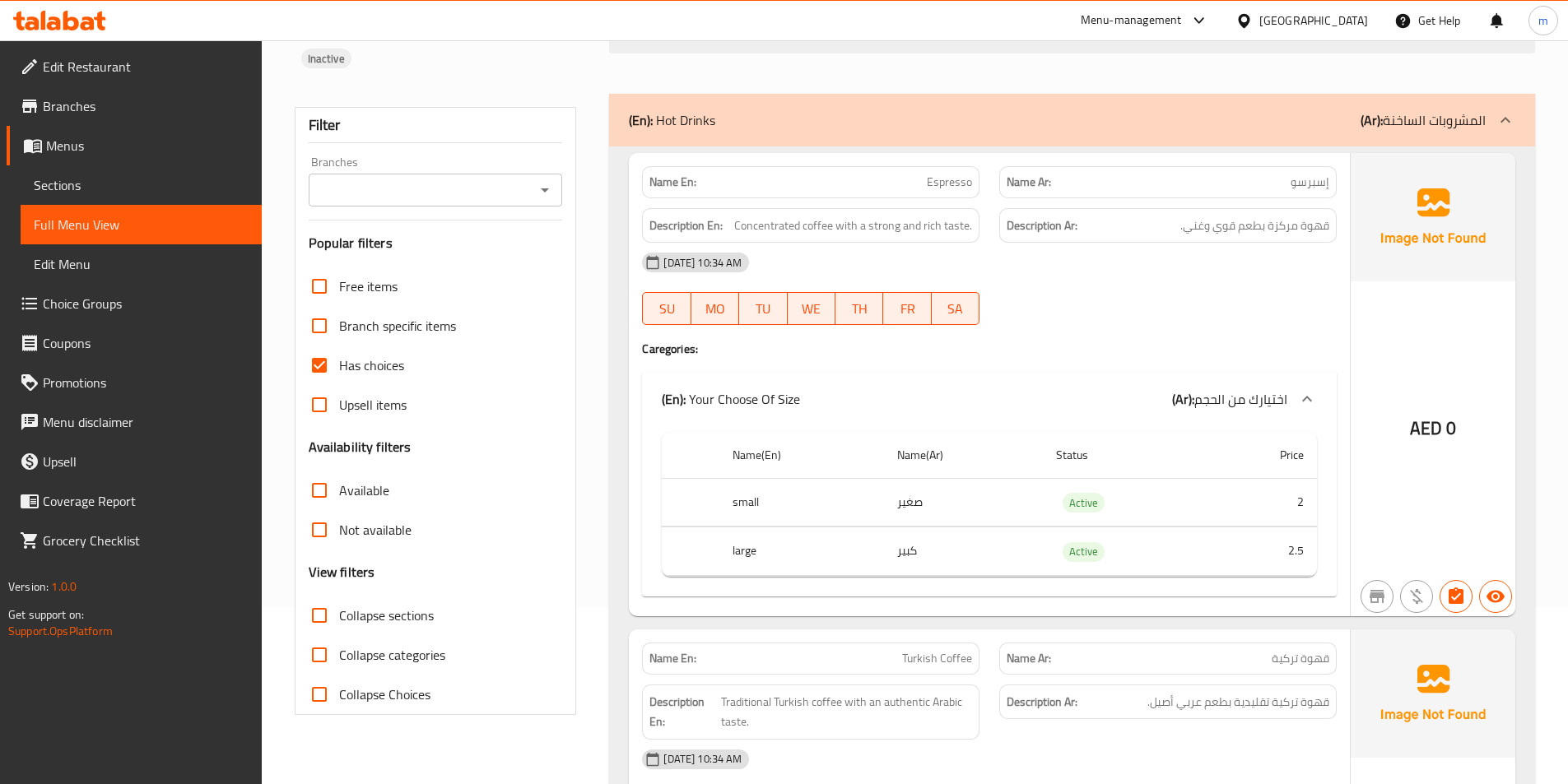
click at [398, 353] on label "Has choices" at bounding box center [352, 365] width 104 height 39
click at [339, 353] on input "Has choices" at bounding box center [319, 365] width 39 height 39
click at [378, 355] on span "Has choices" at bounding box center [372, 365] width 65 height 20
click at [339, 346] on input "Has choices" at bounding box center [319, 365] width 39 height 39
checkbox input "true"
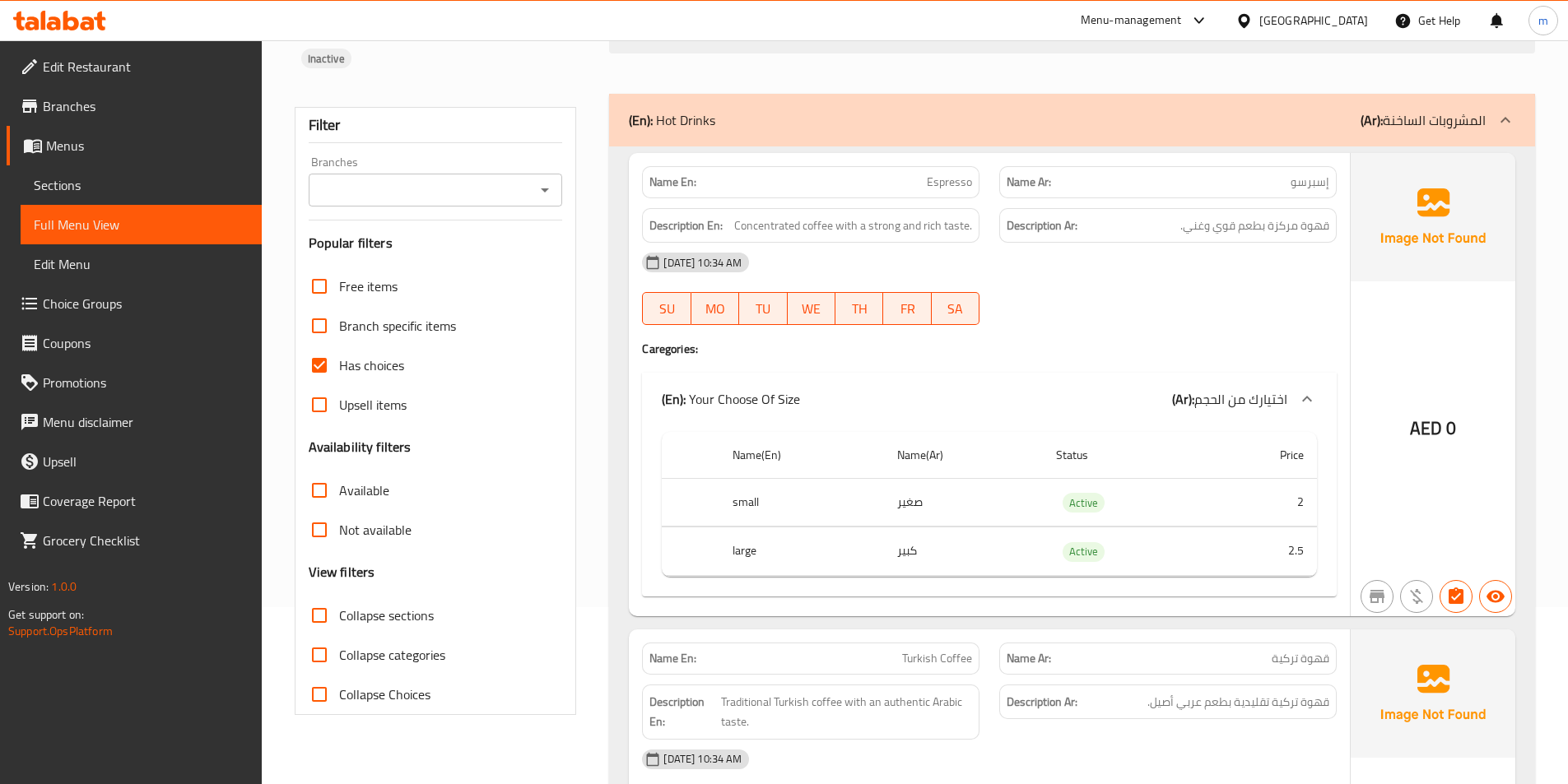
click at [402, 645] on span "Collapse categories" at bounding box center [392, 655] width 106 height 20
click at [339, 635] on input "Collapse categories" at bounding box center [319, 655] width 39 height 39
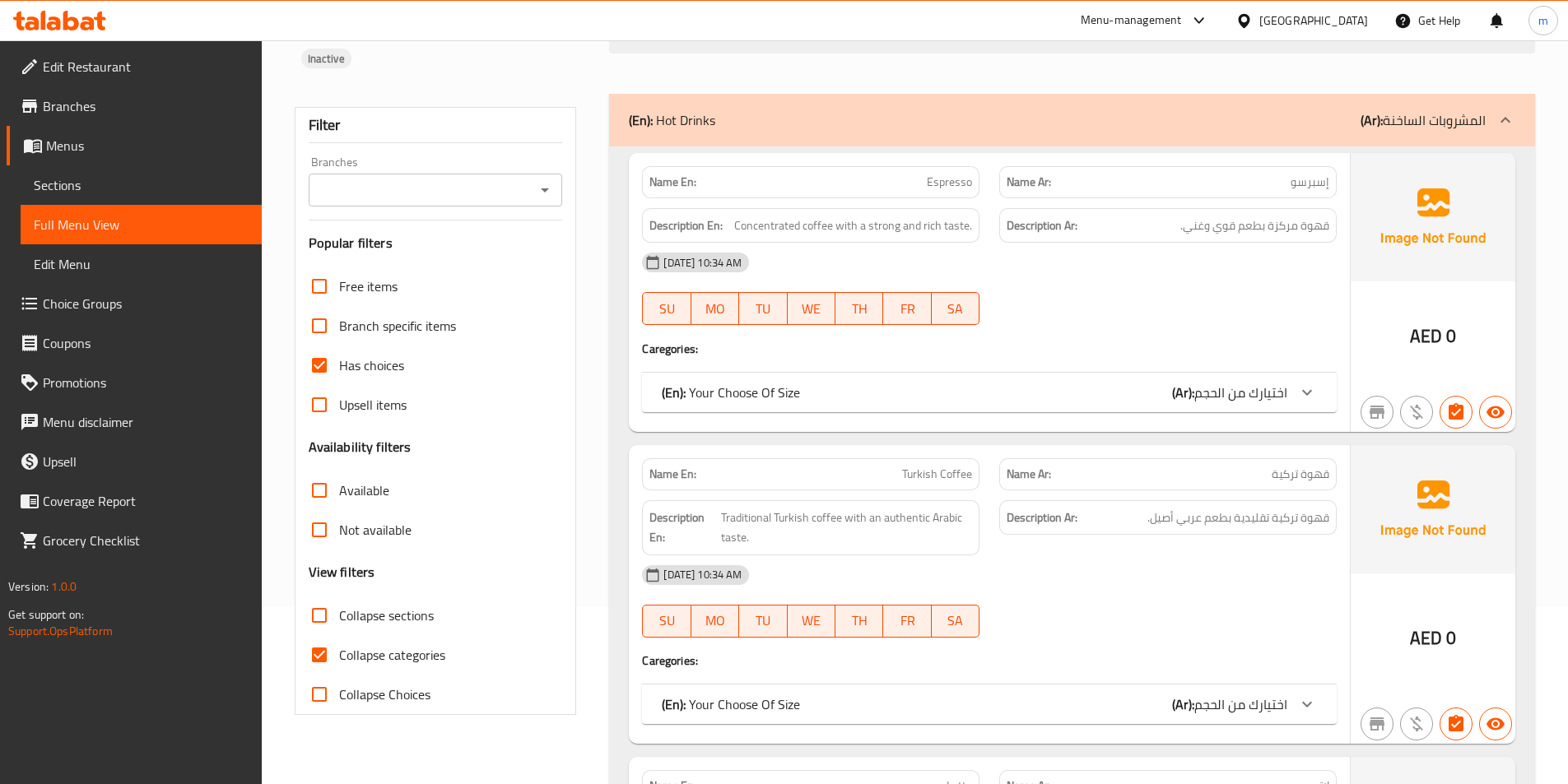
click at [402, 645] on span "Collapse categories" at bounding box center [392, 655] width 106 height 20
click at [339, 635] on input "Collapse categories" at bounding box center [319, 655] width 39 height 39
checkbox input "false"
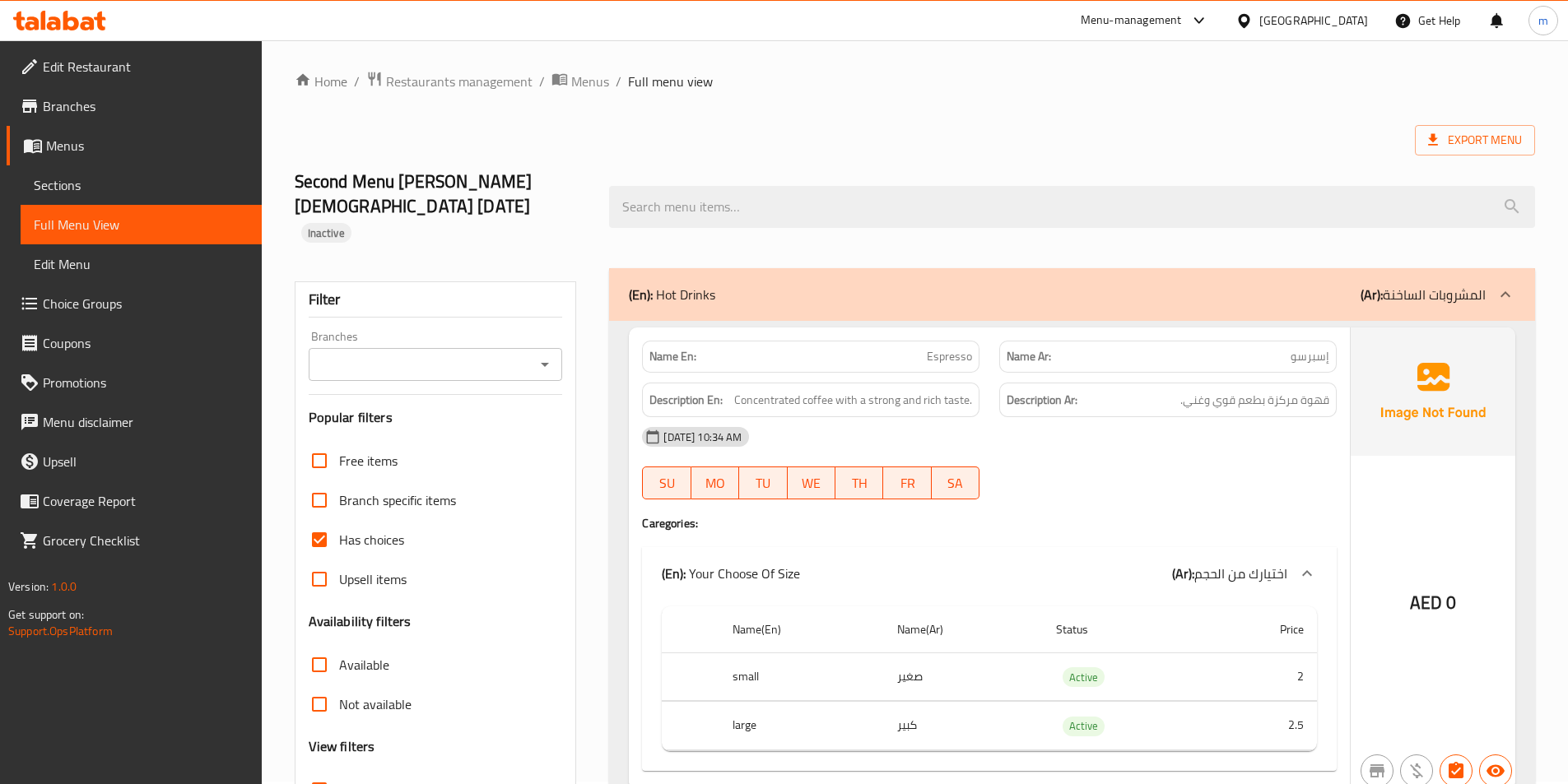
scroll to position [0, 0]
click at [1446, 134] on span "Export Menu" at bounding box center [1476, 143] width 94 height 21
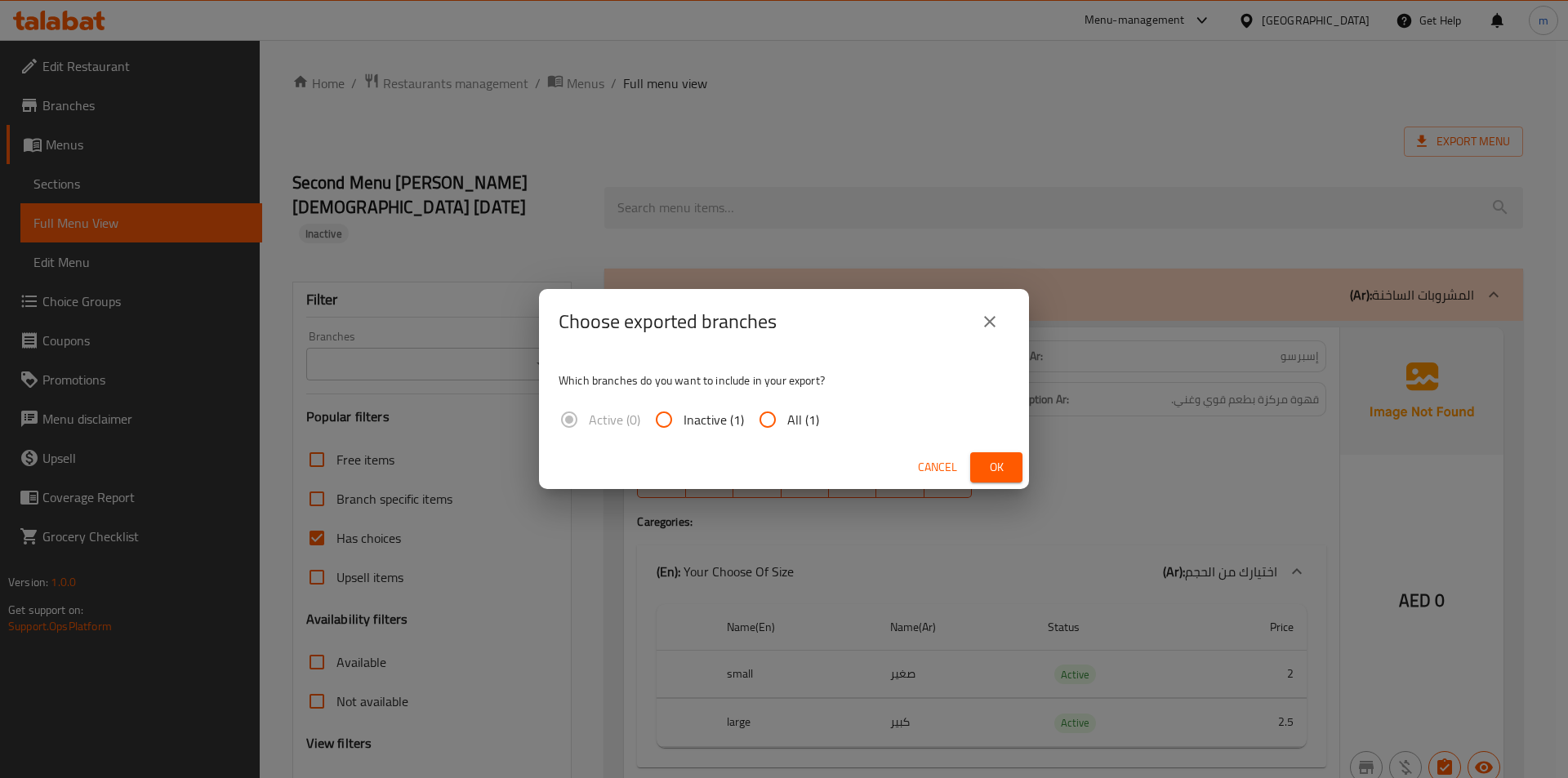
click at [802, 417] on span "All (1)" at bounding box center [803, 420] width 31 height 20
click at [787, 417] on input "All (1)" at bounding box center [768, 420] width 39 height 39
radio input "true"
click at [1134, 205] on div "Choose exported branches Which branches do you want to include in your export? …" at bounding box center [784, 389] width 1568 height 778
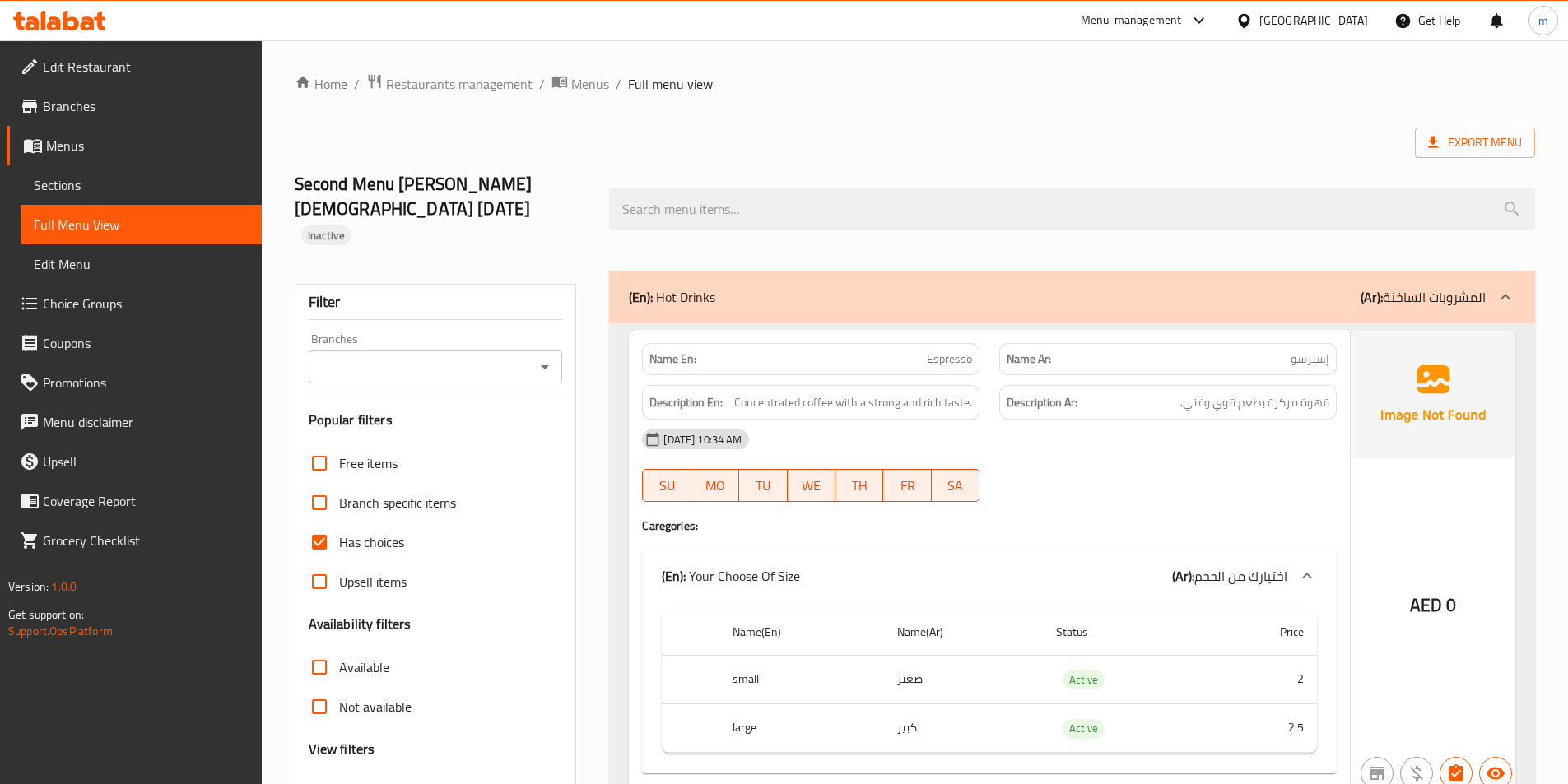
click at [407, 522] on div "Has choices" at bounding box center [435, 542] width 254 height 39
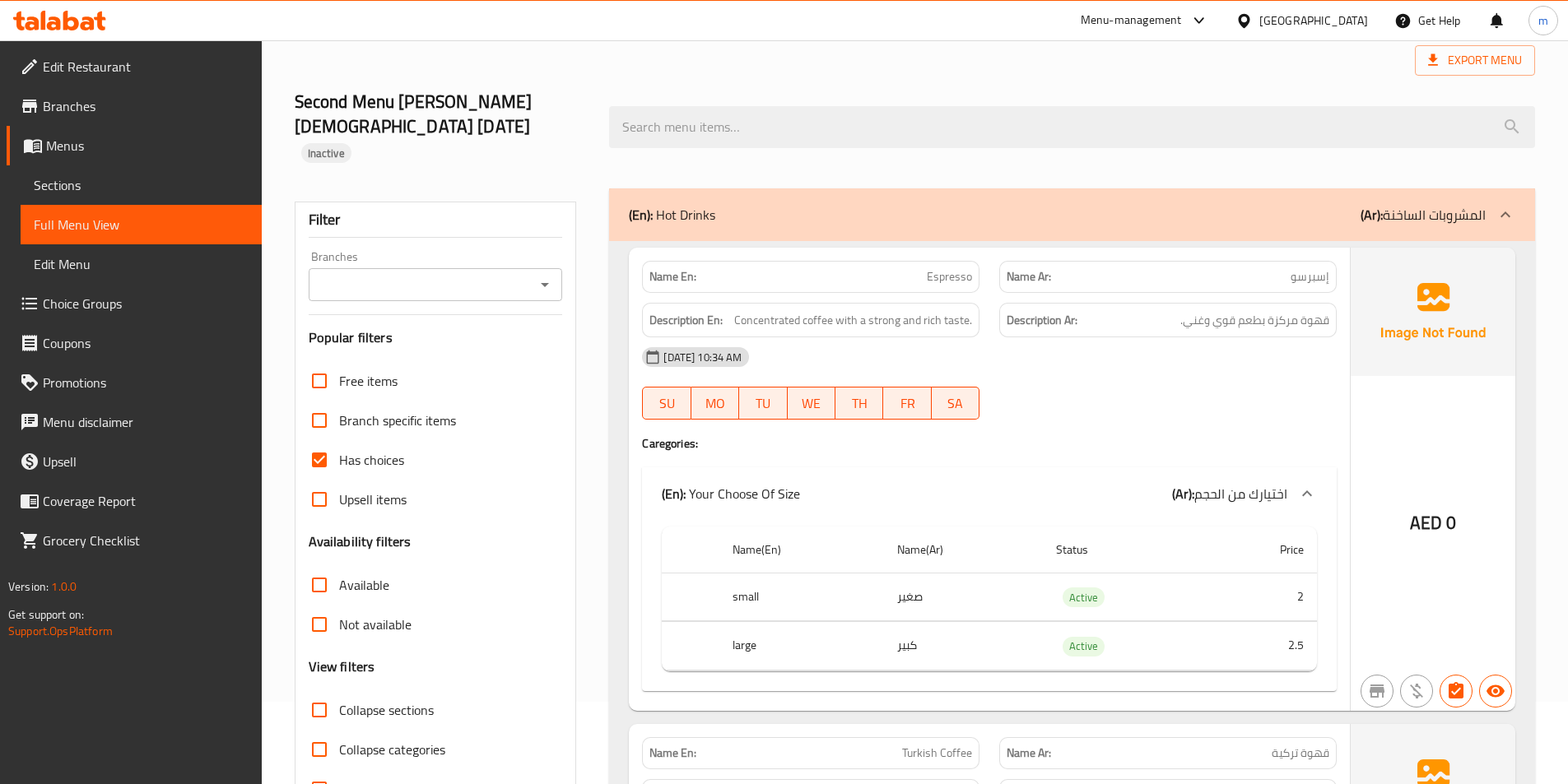
click at [344, 450] on label "Has choices" at bounding box center [352, 460] width 104 height 39
click at [339, 450] on input "Has choices" at bounding box center [319, 460] width 39 height 39
checkbox input "false"
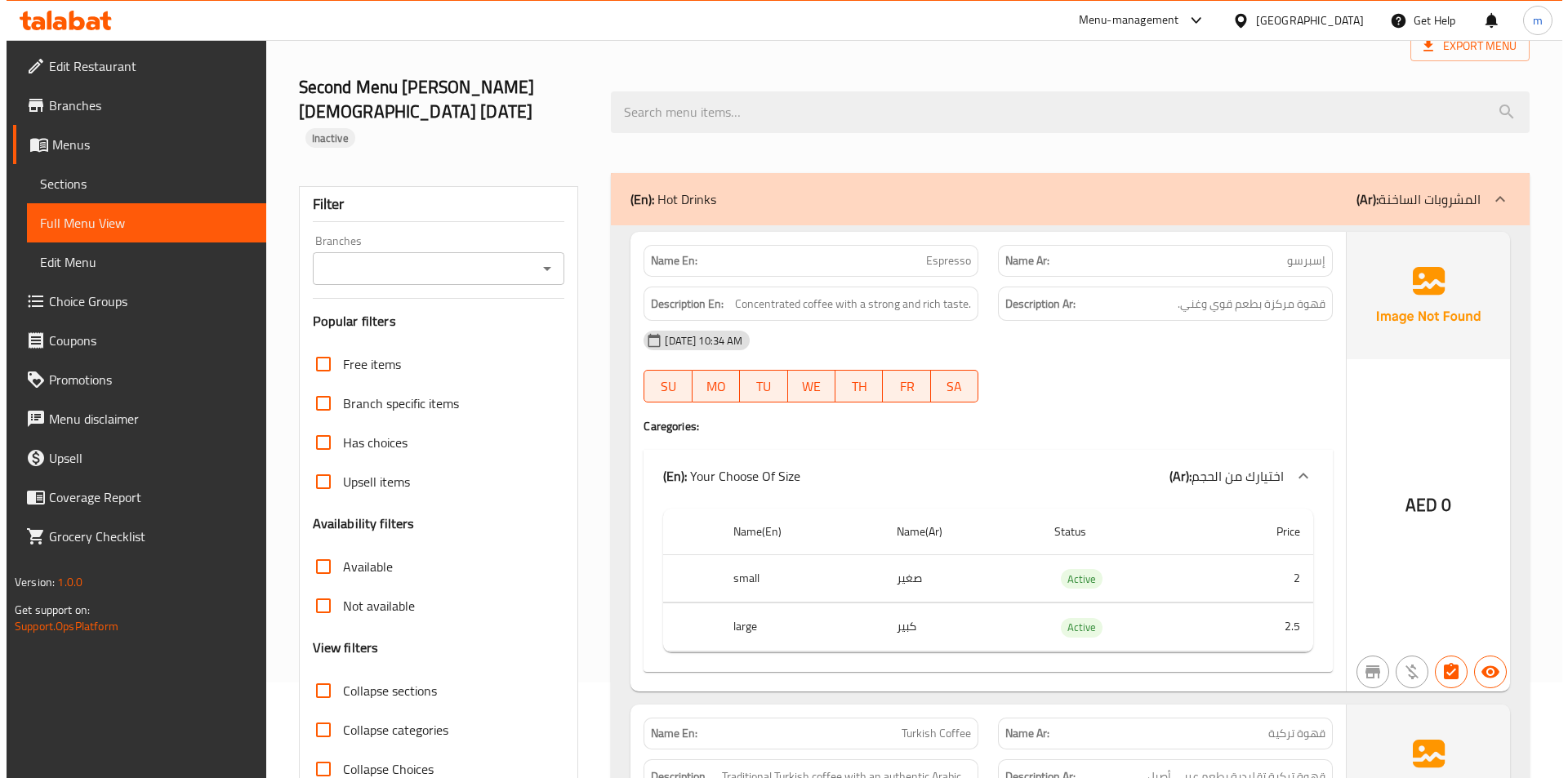
scroll to position [0, 0]
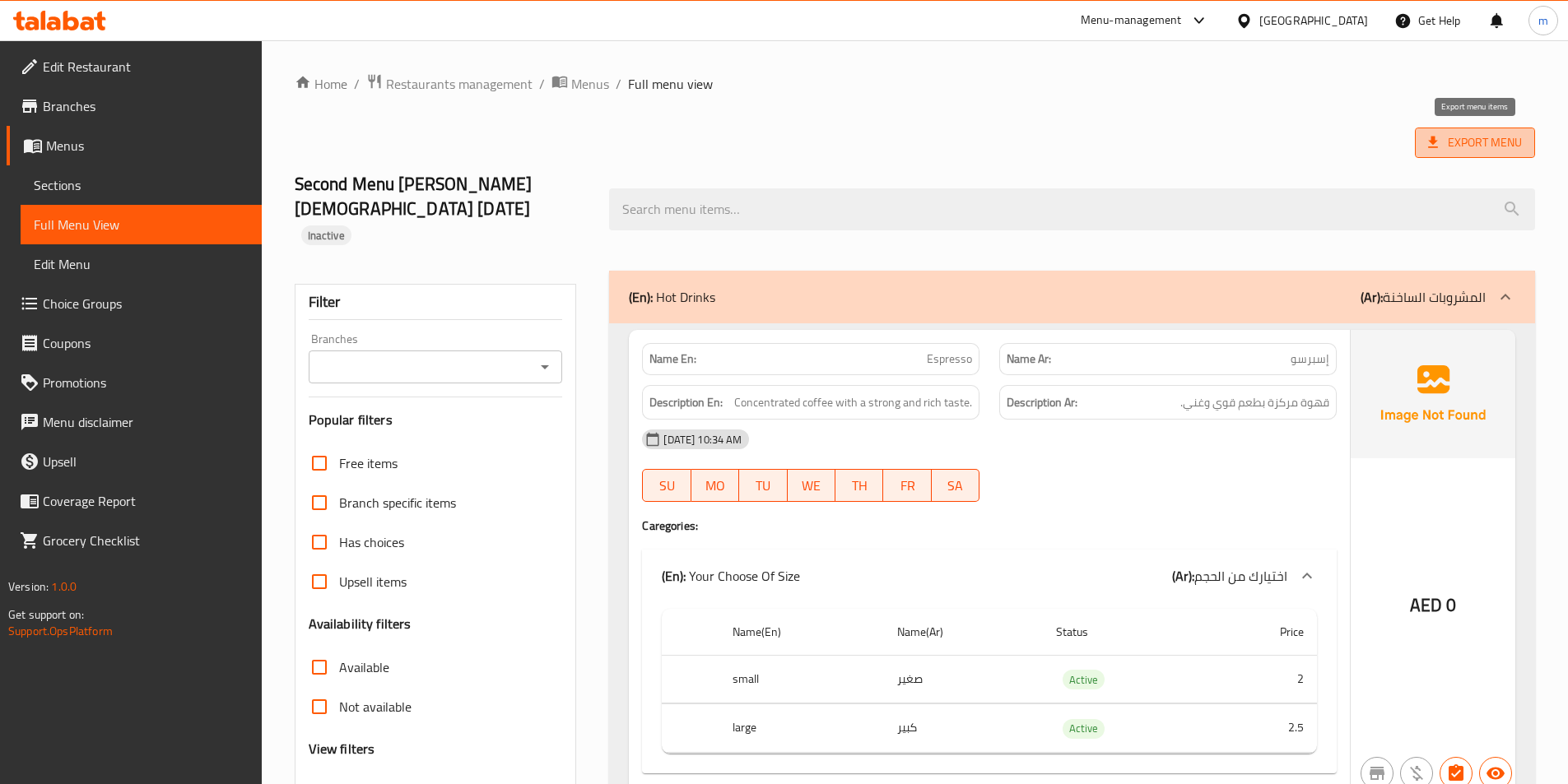
click at [1488, 139] on span "Export Menu" at bounding box center [1476, 143] width 94 height 21
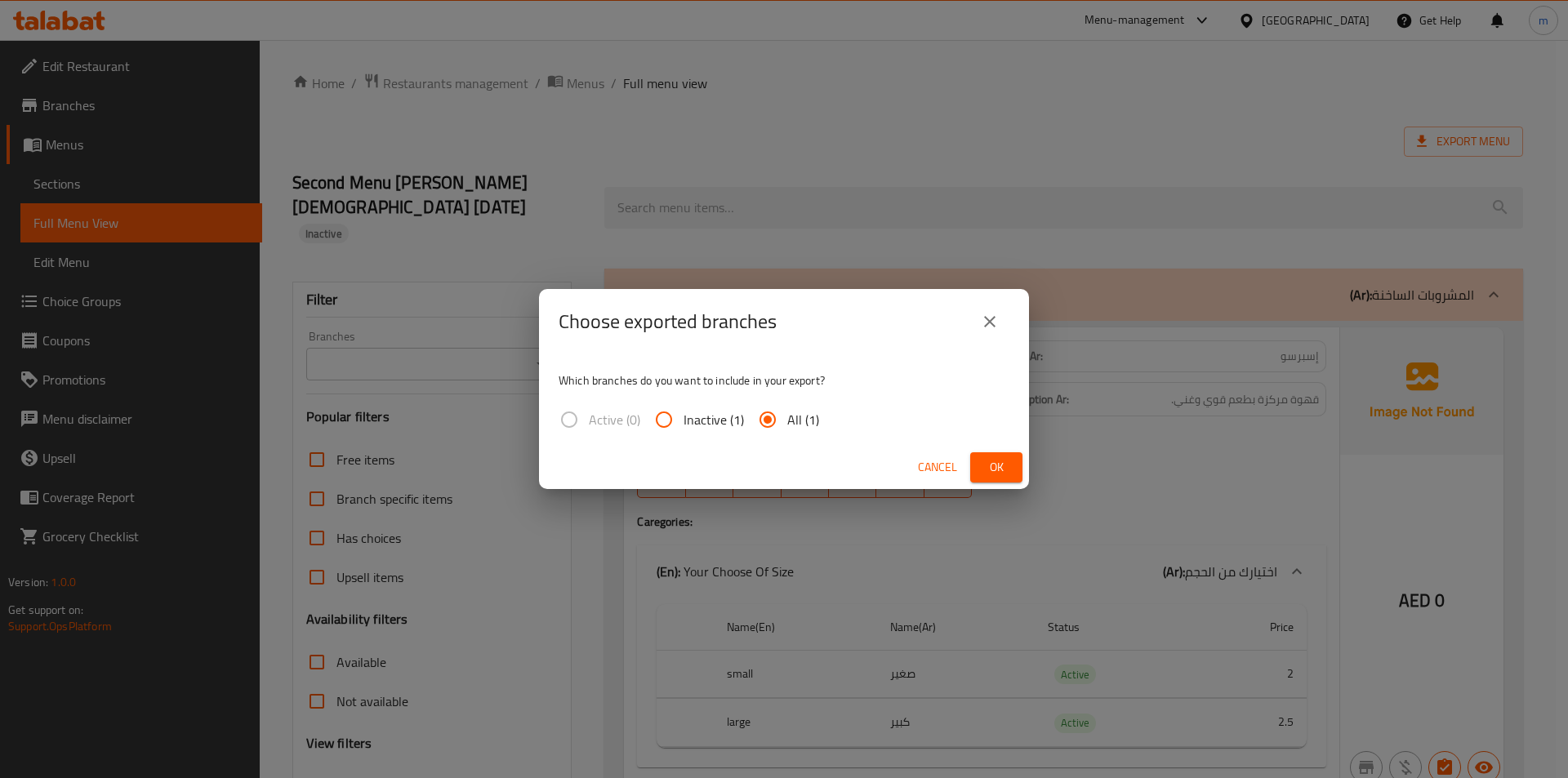
click at [1001, 465] on span "Ok" at bounding box center [996, 467] width 26 height 20
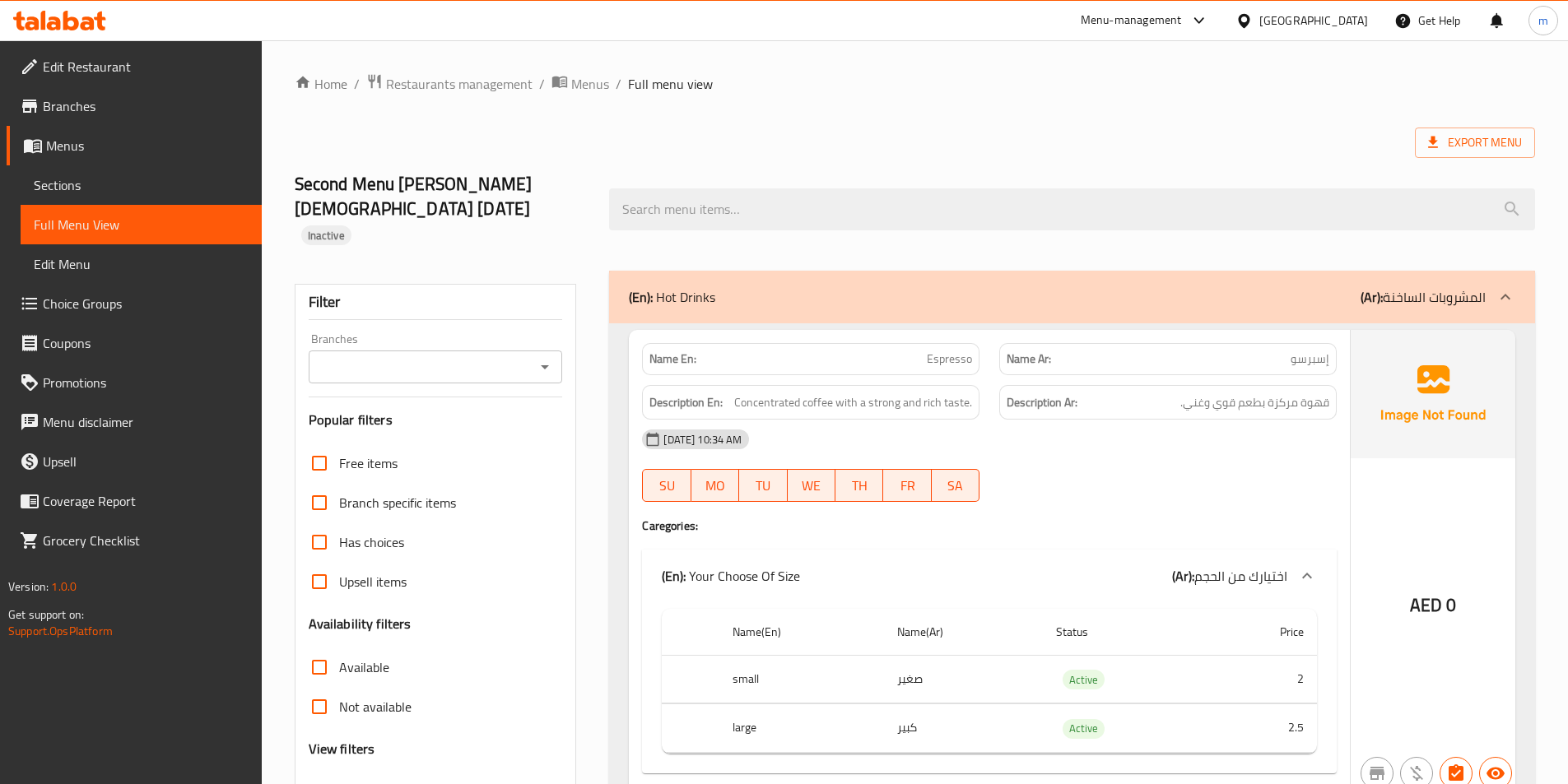
click at [1154, 83] on ol "Home / Restaurants management / Menus / Full menu view" at bounding box center [915, 84] width 1241 height 21
click at [92, 132] on link "Menus" at bounding box center [134, 146] width 255 height 39
